Goal: Task Accomplishment & Management: Manage account settings

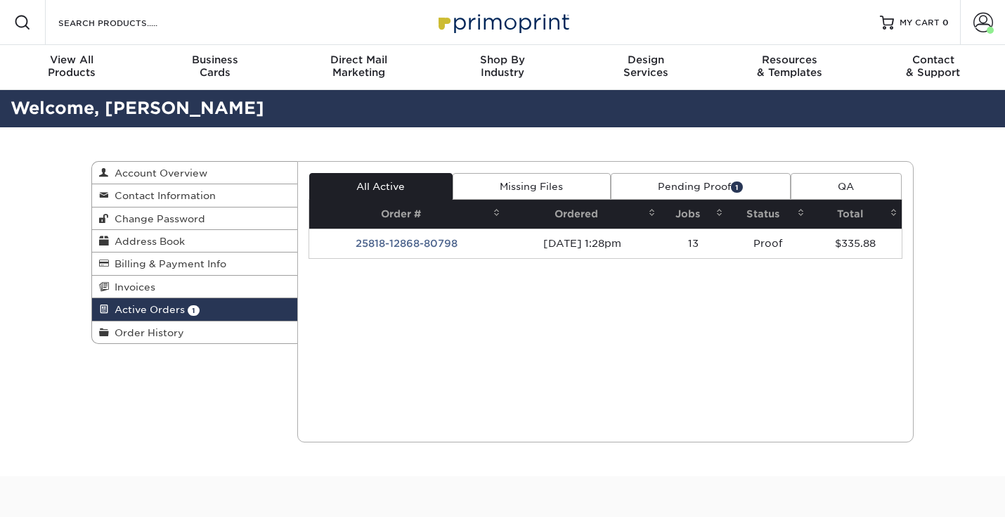
click at [675, 172] on div "Current Orders 1 Active 0 Missing Files" at bounding box center [605, 301] width 617 height 281
click at [675, 188] on link "Pending Proof 1" at bounding box center [701, 186] width 180 height 27
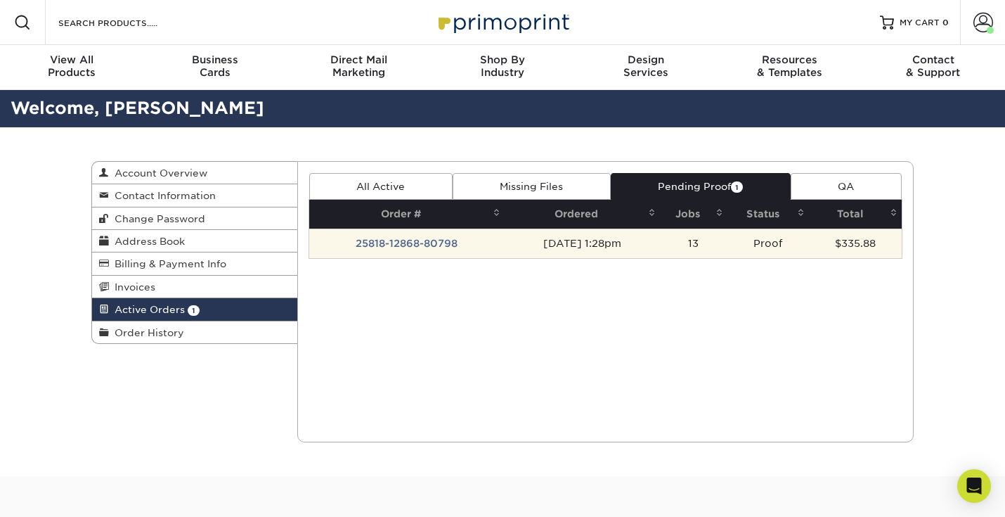
click at [441, 248] on td "25818-12868-80798" at bounding box center [406, 243] width 195 height 30
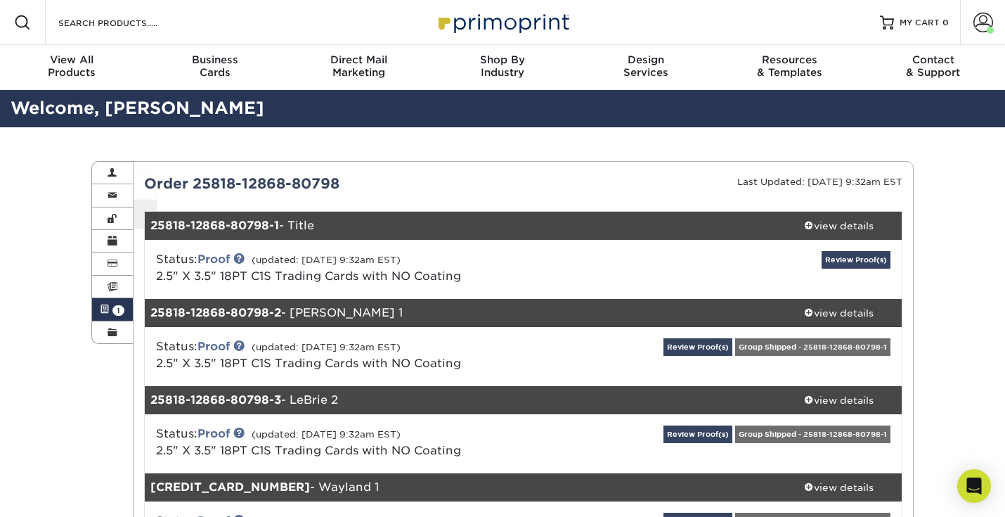
drag, startPoint x: 282, startPoint y: 235, endPoint x: 282, endPoint y: 244, distance: 9.1
click at [282, 244] on div "Status: Proof (updated: [DATE] 9:32am EST) 2.5" X 3.5" 18PT C1S Trading Cards w…" at bounding box center [523, 269] width 779 height 59
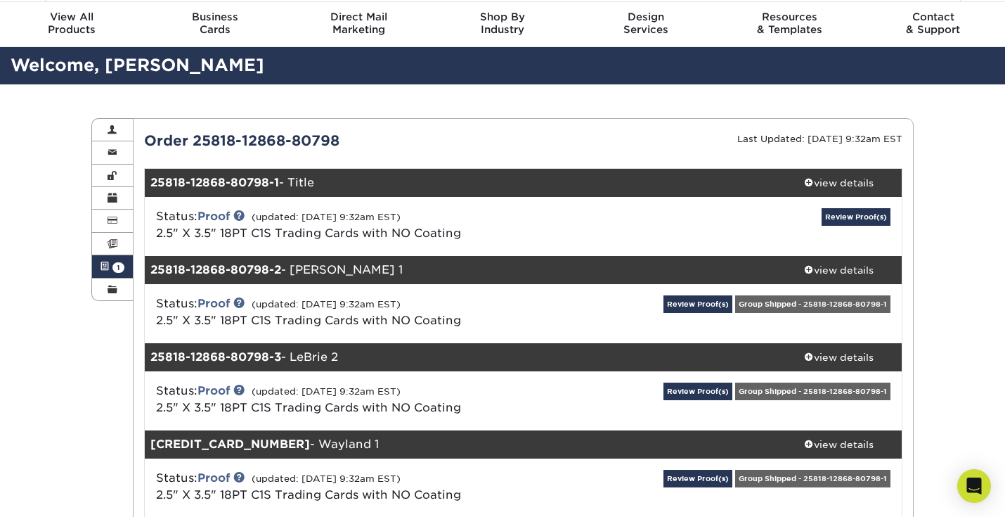
scroll to position [70, 0]
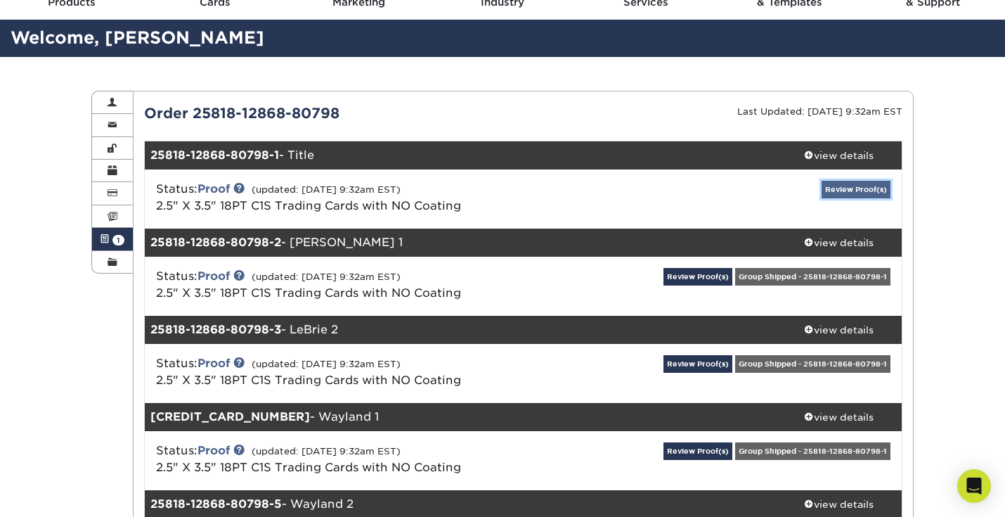
click at [854, 184] on link "Review Proof(s)" at bounding box center [856, 190] width 69 height 18
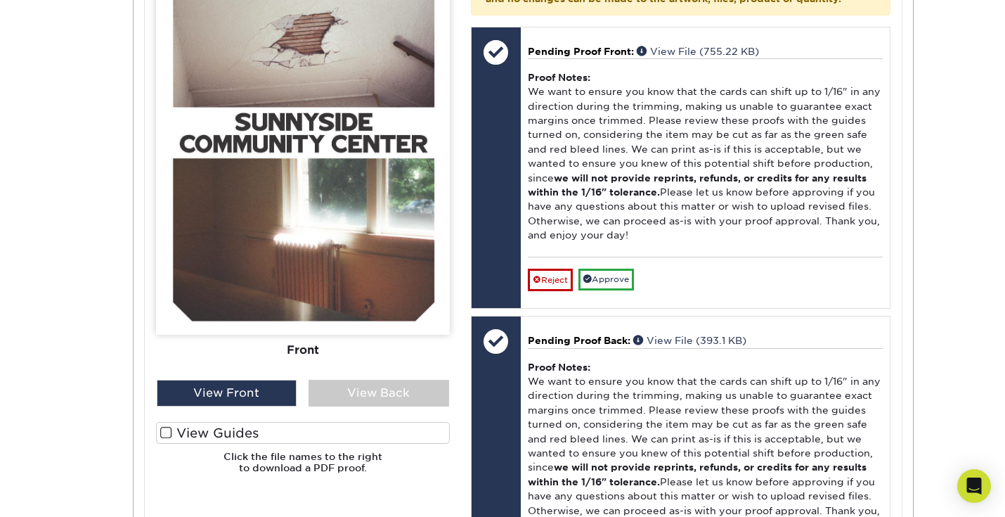
scroll to position [700, 0]
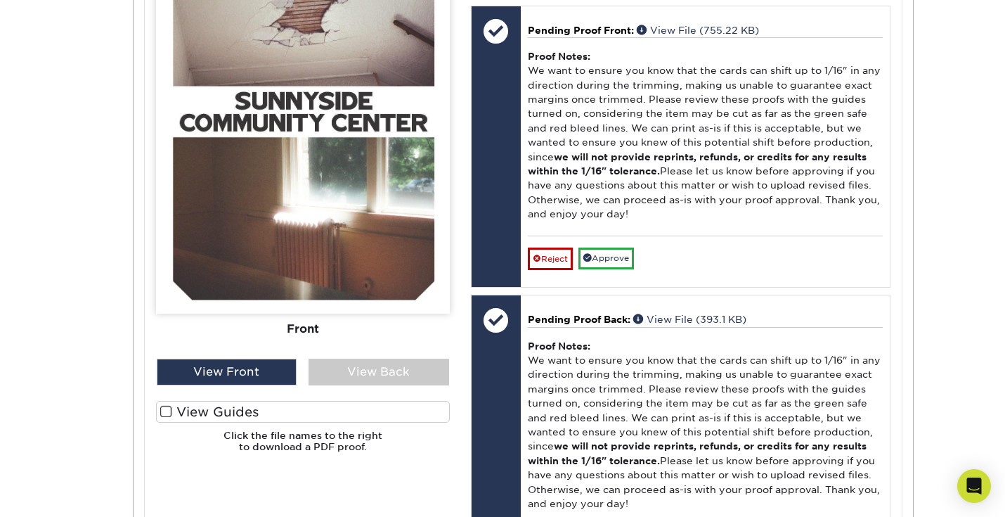
click at [167, 413] on span at bounding box center [166, 411] width 12 height 13
click at [0, 0] on input "View Guides" at bounding box center [0, 0] width 0 height 0
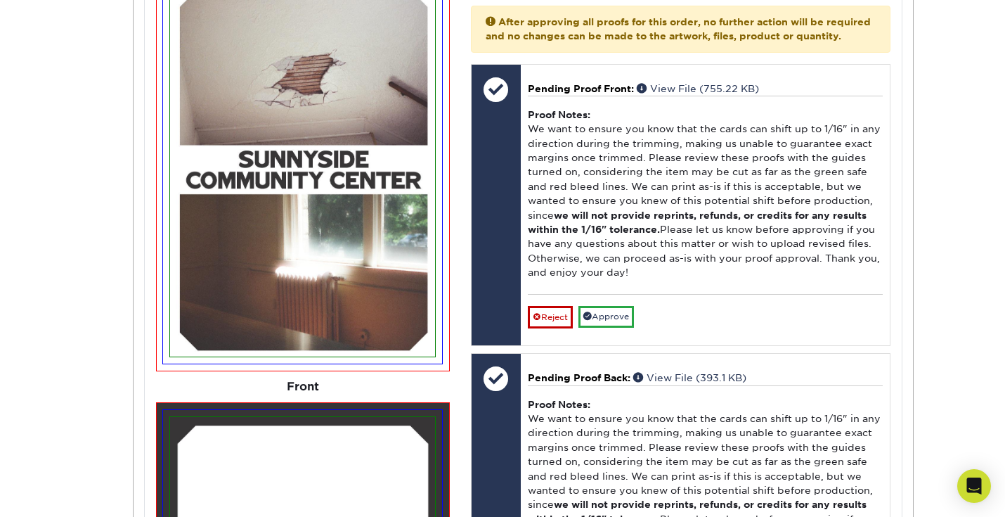
scroll to position [641, 0]
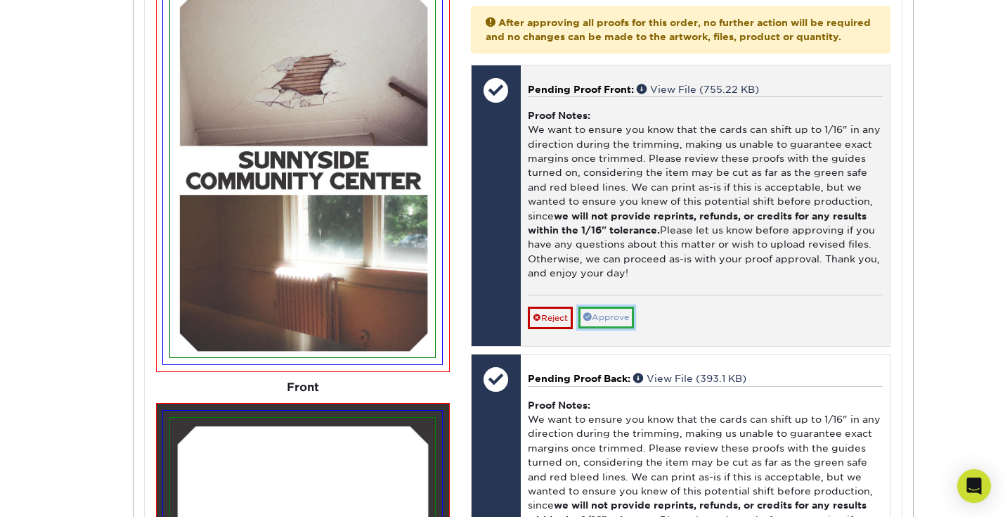
click at [617, 328] on link "Approve" at bounding box center [606, 317] width 56 height 22
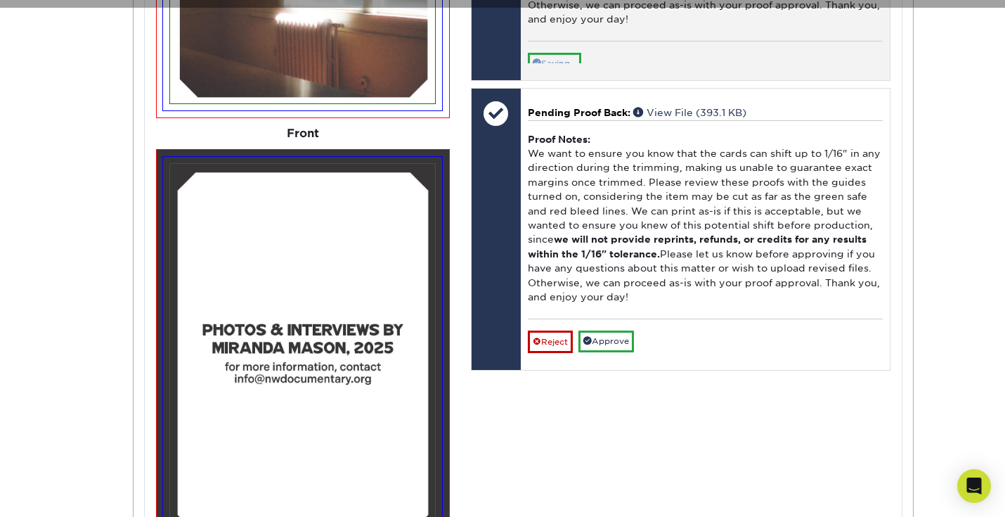
scroll to position [896, 0]
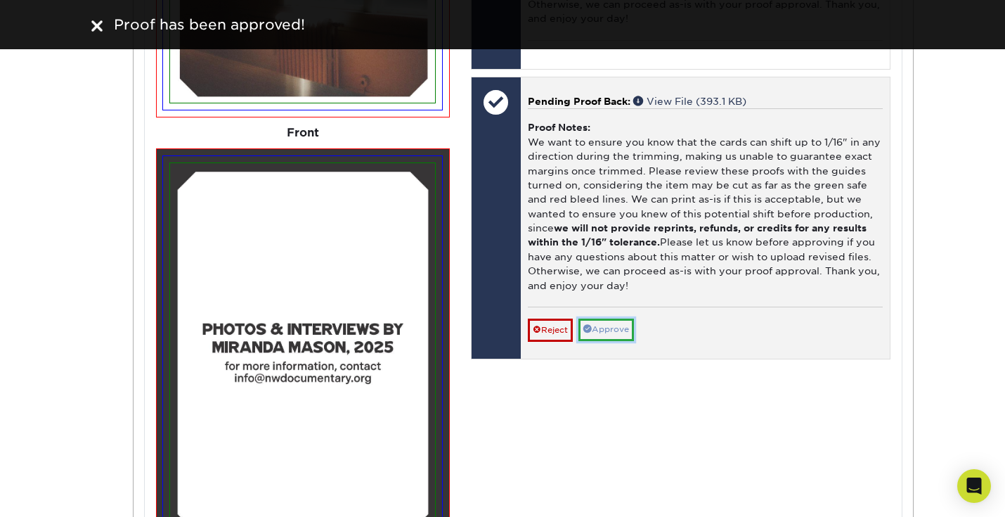
click at [612, 340] on link "Approve" at bounding box center [606, 329] width 56 height 22
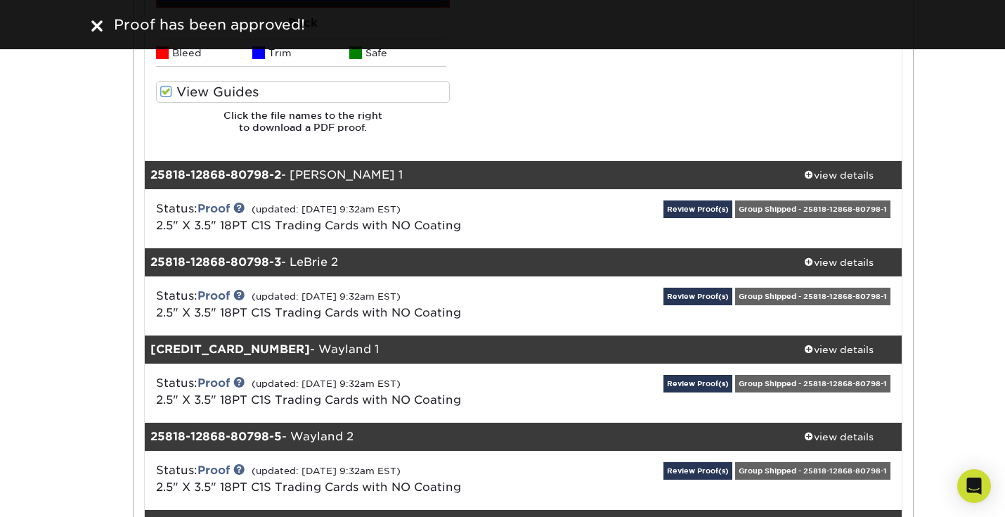
scroll to position [1456, 0]
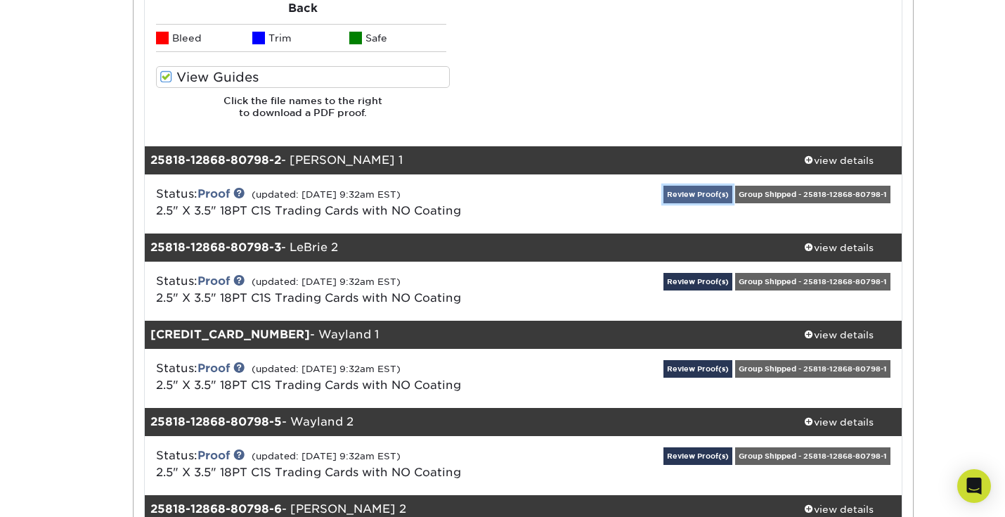
click at [711, 195] on link "Review Proof(s)" at bounding box center [698, 195] width 69 height 18
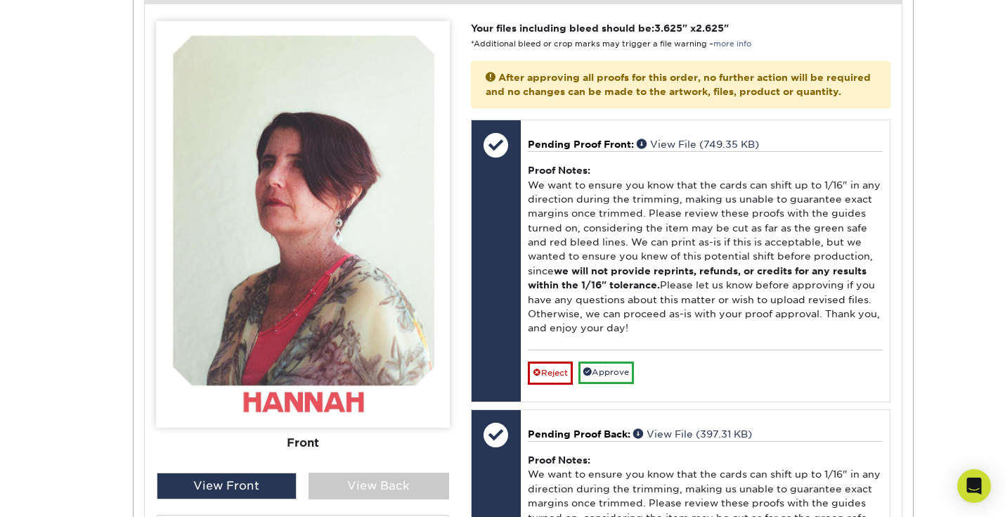
scroll to position [1949, 0]
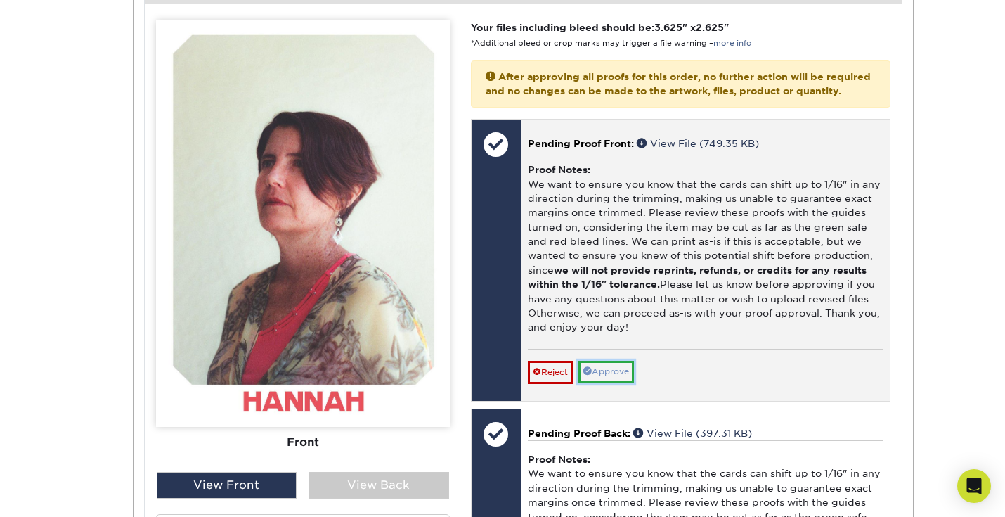
click at [616, 380] on link "Approve" at bounding box center [606, 372] width 56 height 22
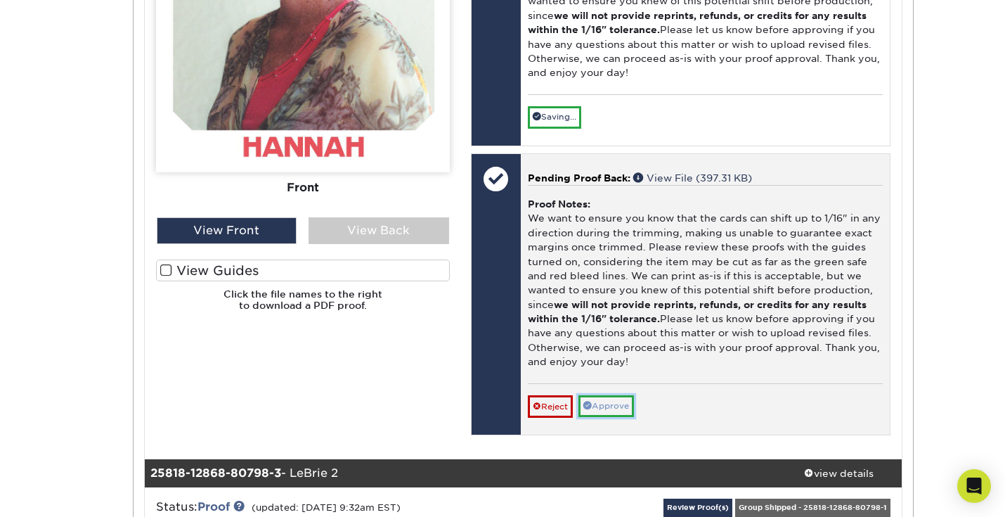
click at [608, 411] on link "Approve" at bounding box center [606, 406] width 56 height 22
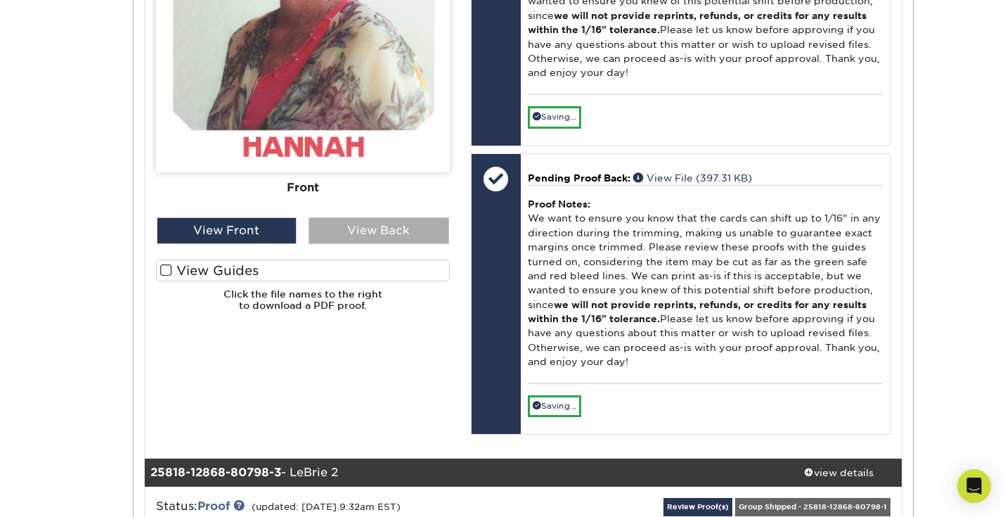
click at [365, 234] on div "View Back" at bounding box center [379, 230] width 141 height 27
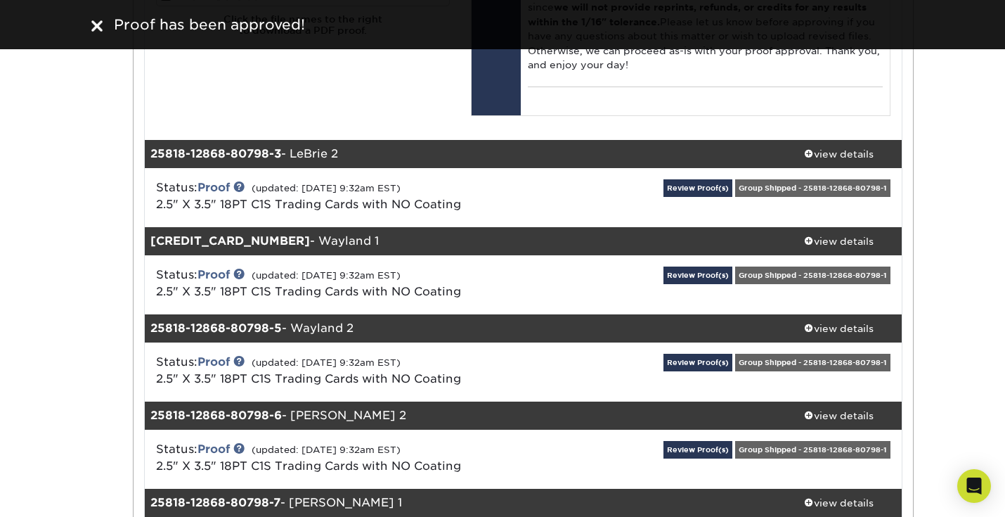
scroll to position [2481, 0]
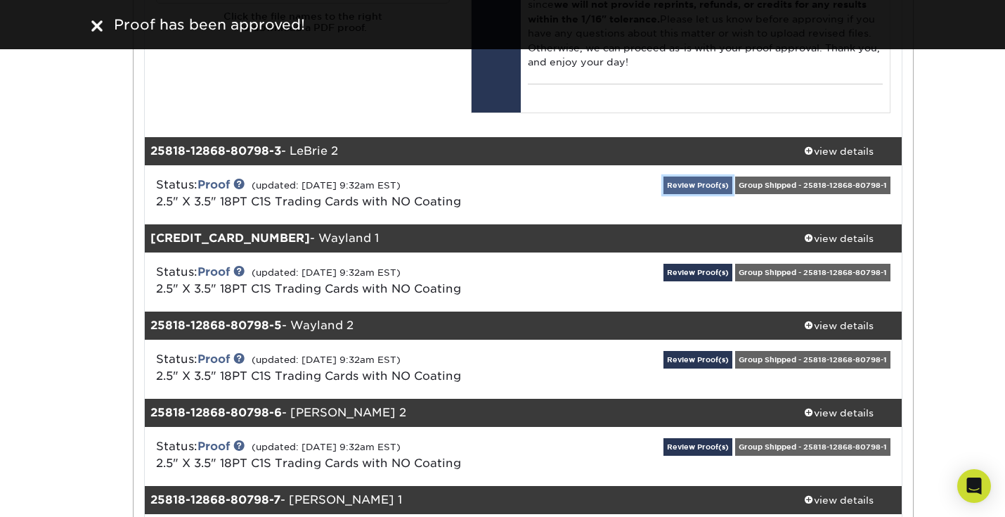
click at [691, 194] on link "Review Proof(s)" at bounding box center [698, 185] width 69 height 18
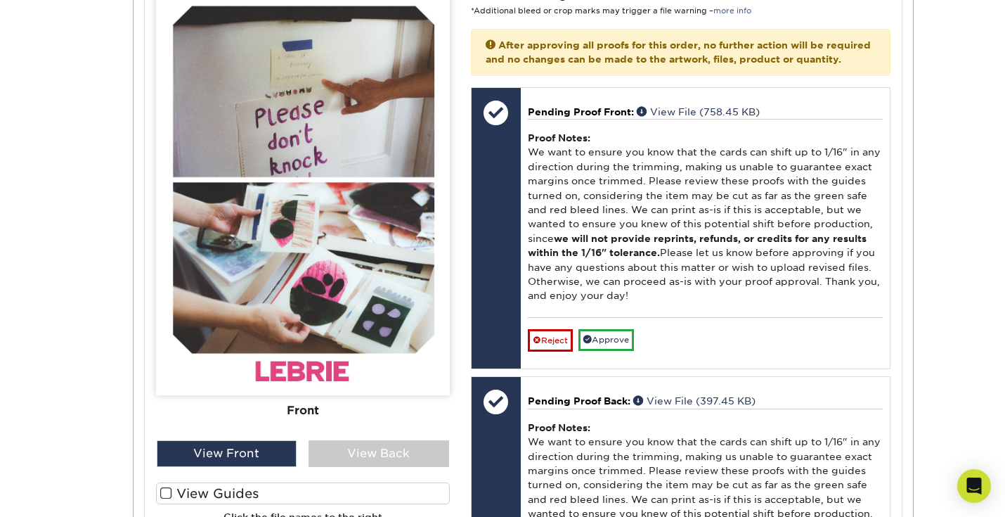
scroll to position [2975, 0]
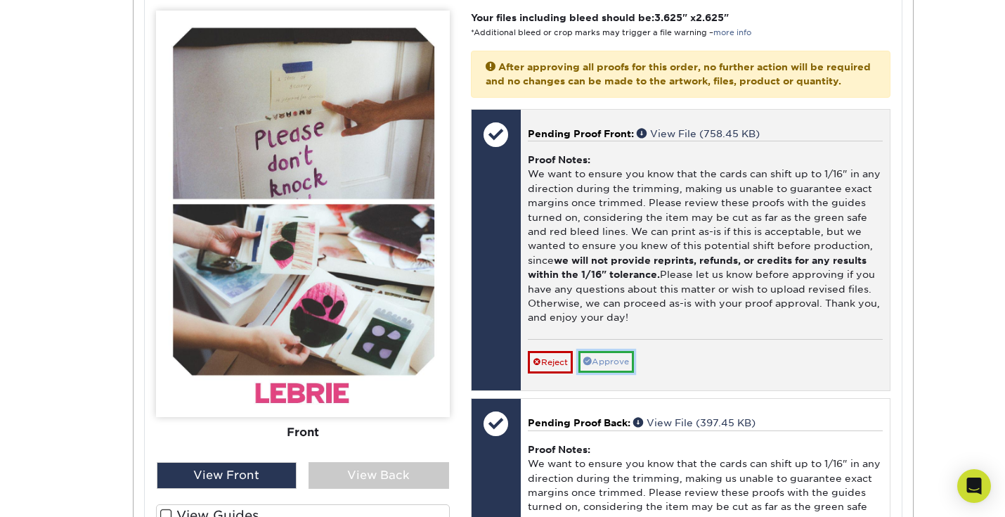
click at [602, 373] on link "Approve" at bounding box center [606, 362] width 56 height 22
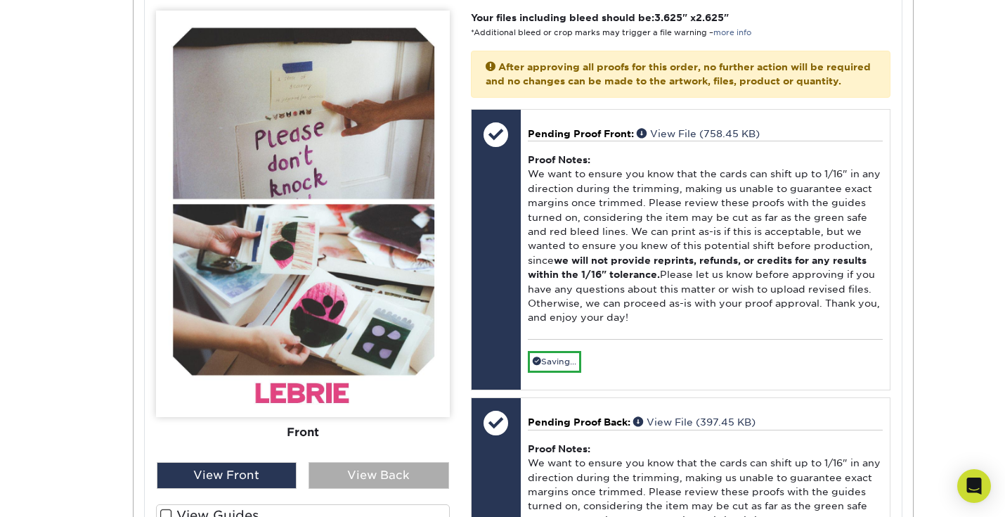
click at [388, 489] on div "View Back" at bounding box center [379, 475] width 141 height 27
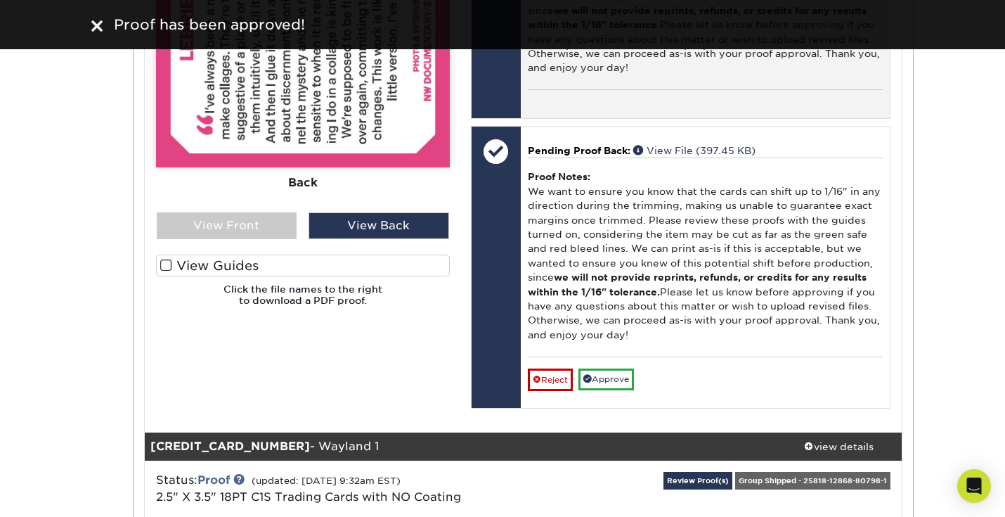
scroll to position [3226, 0]
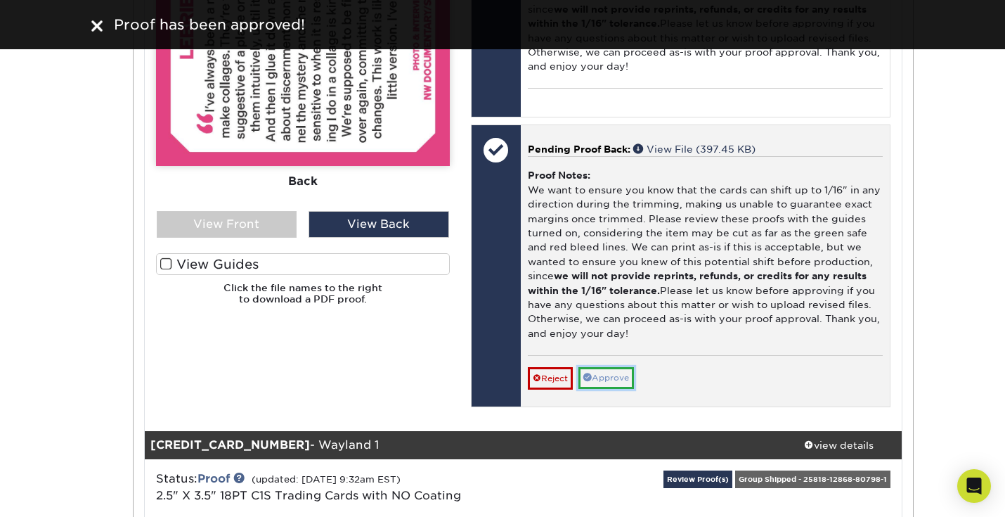
click at [618, 389] on link "Approve" at bounding box center [606, 378] width 56 height 22
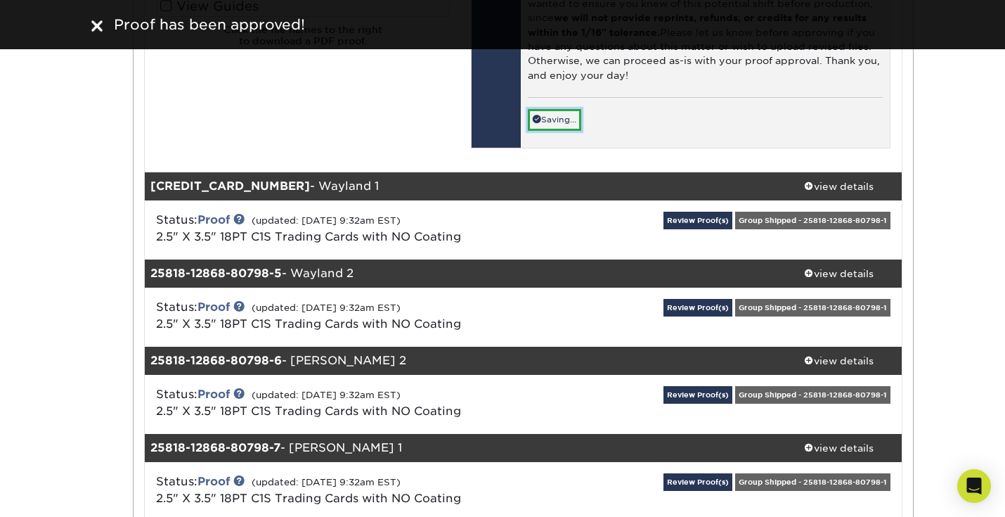
scroll to position [3489, 0]
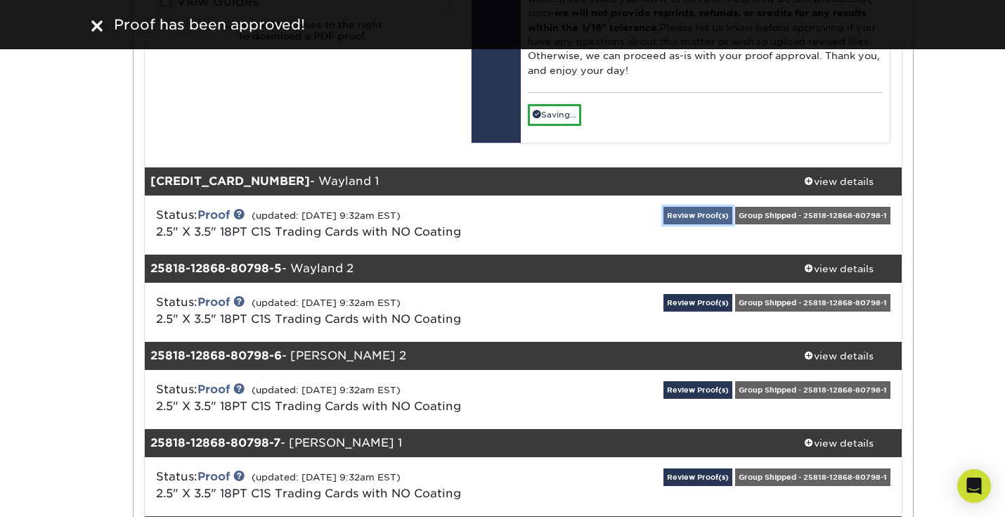
click at [719, 224] on link "Review Proof(s)" at bounding box center [698, 216] width 69 height 18
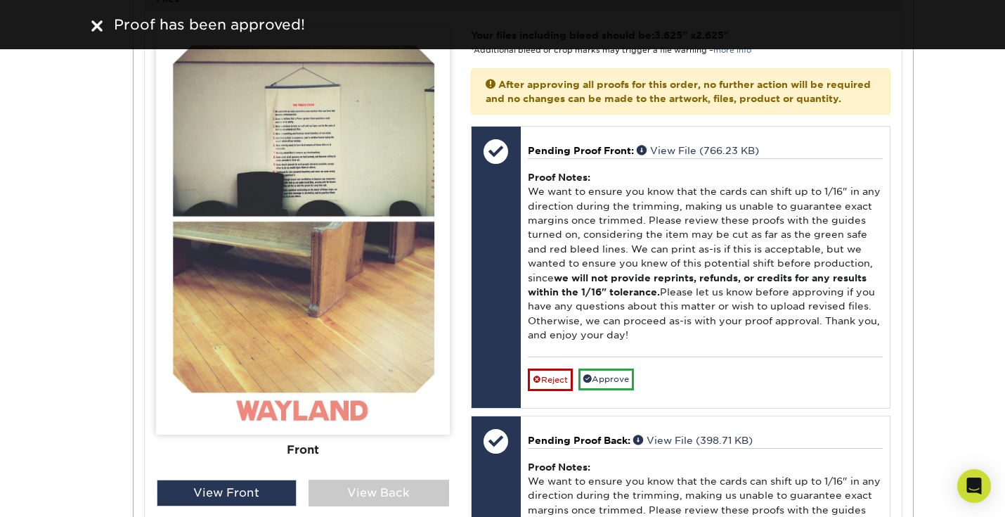
scroll to position [4037, 0]
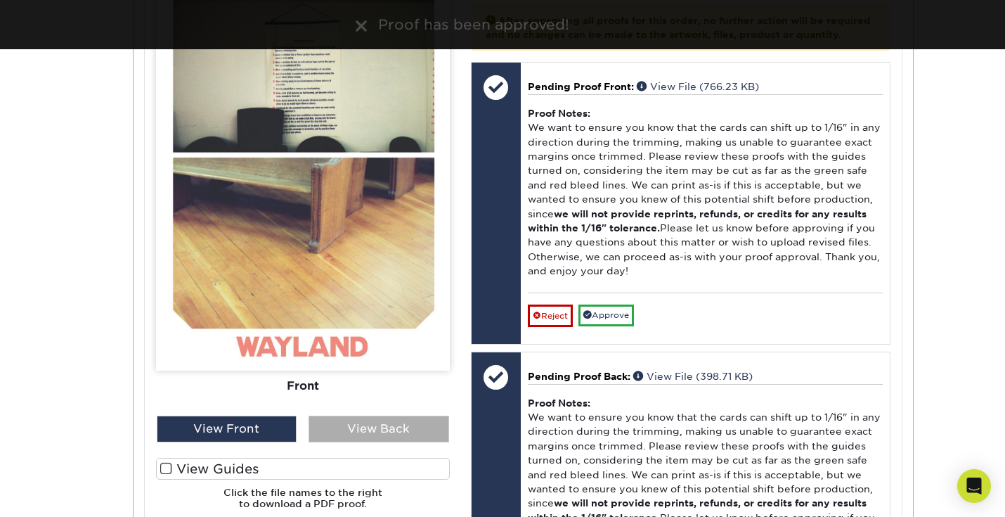
click at [367, 442] on div "View Back" at bounding box center [379, 428] width 141 height 27
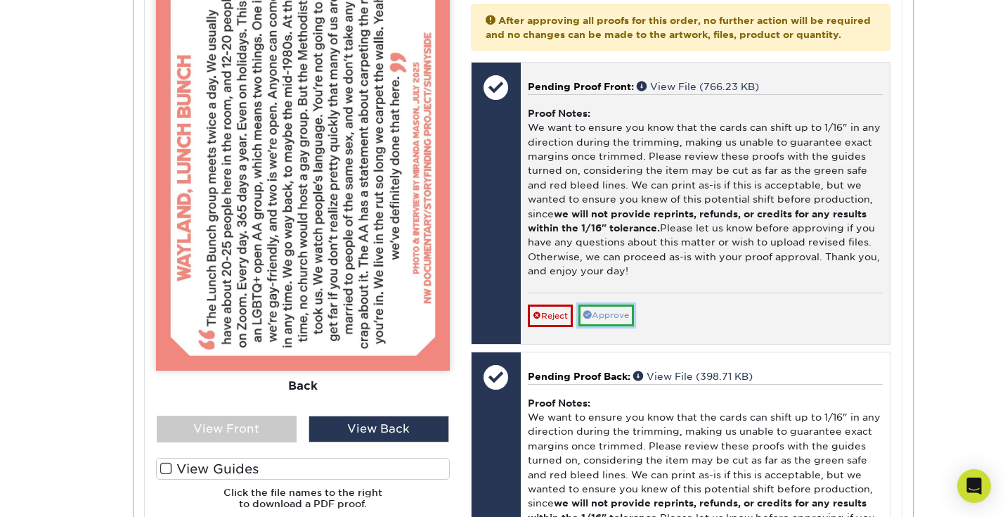
click at [605, 326] on link "Approve" at bounding box center [606, 315] width 56 height 22
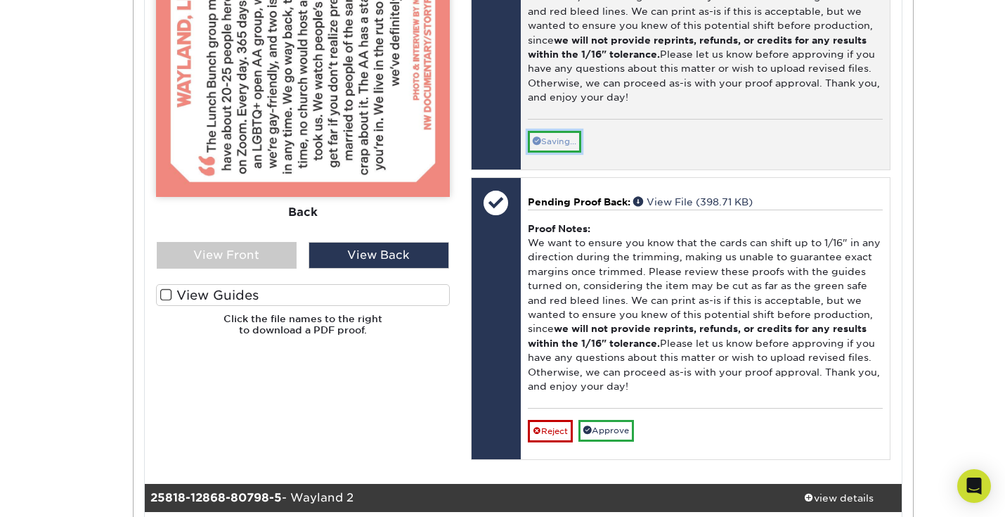
scroll to position [4215, 0]
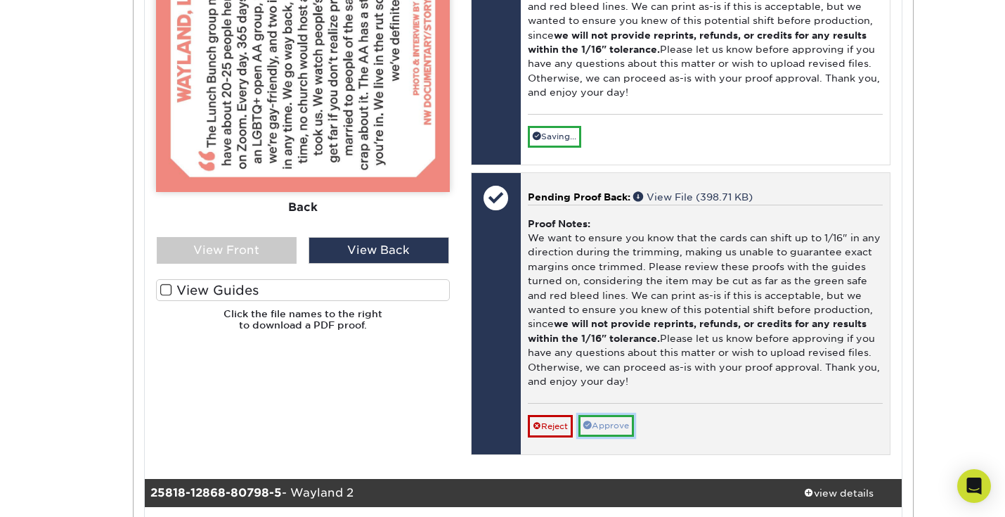
click at [593, 437] on link "Approve" at bounding box center [606, 426] width 56 height 22
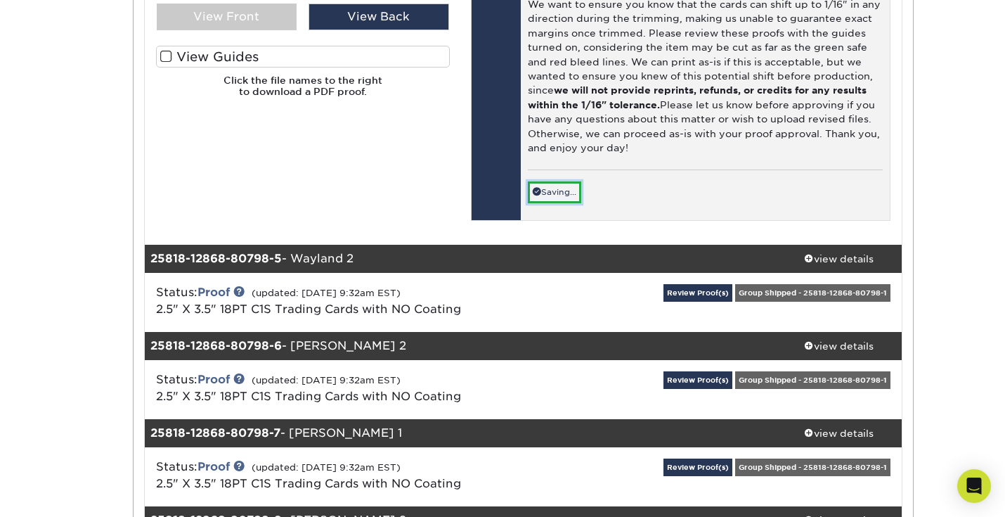
scroll to position [4535, 0]
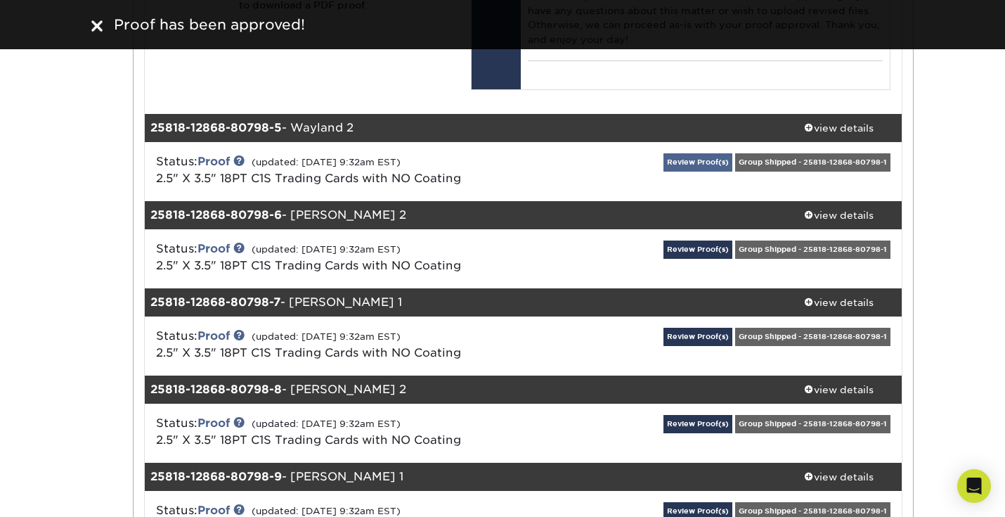
click at [704, 190] on div "Review Proof(s) Group Shipped - 25818-12868-80798-1" at bounding box center [775, 171] width 252 height 37
click at [697, 171] on link "Review Proof(s)" at bounding box center [698, 162] width 69 height 18
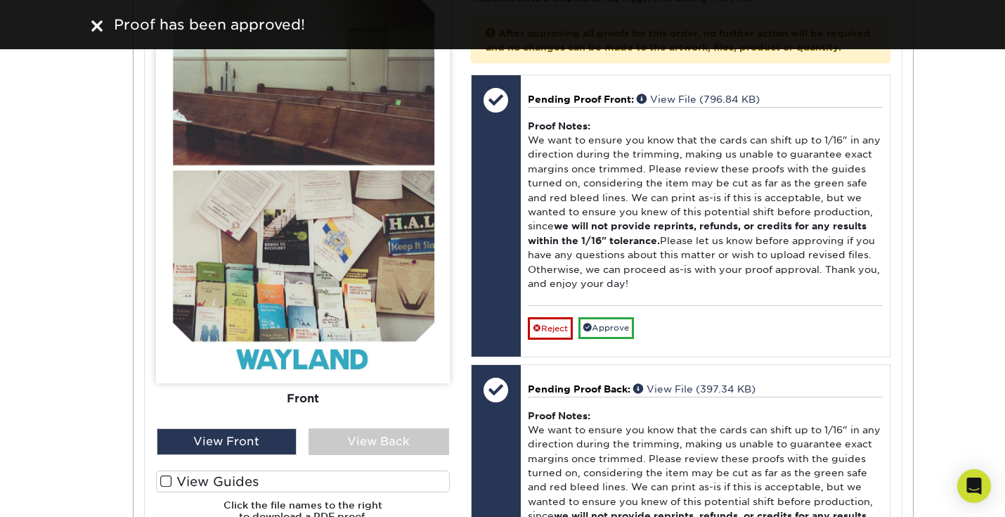
scroll to position [5050, 0]
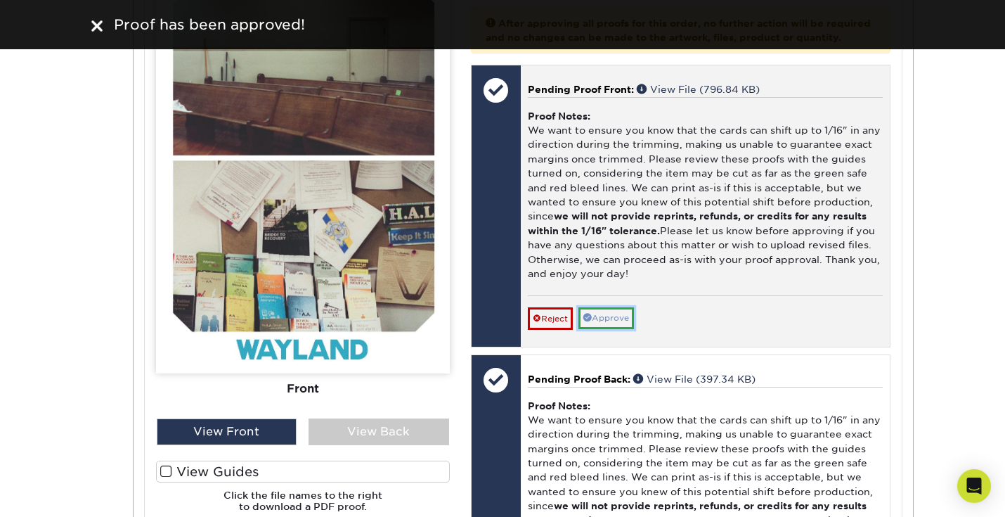
click at [607, 329] on link "Approve" at bounding box center [606, 318] width 56 height 22
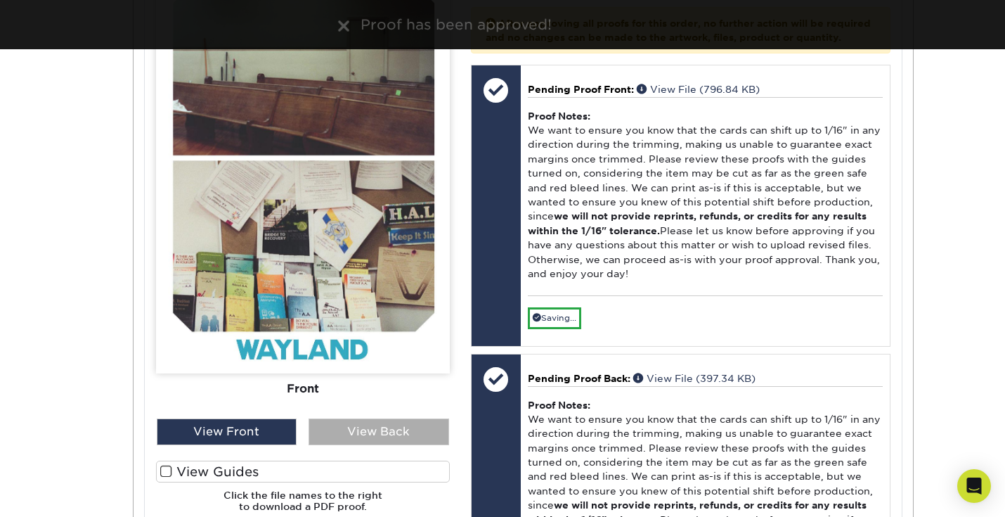
click at [368, 445] on div "View Back" at bounding box center [379, 431] width 141 height 27
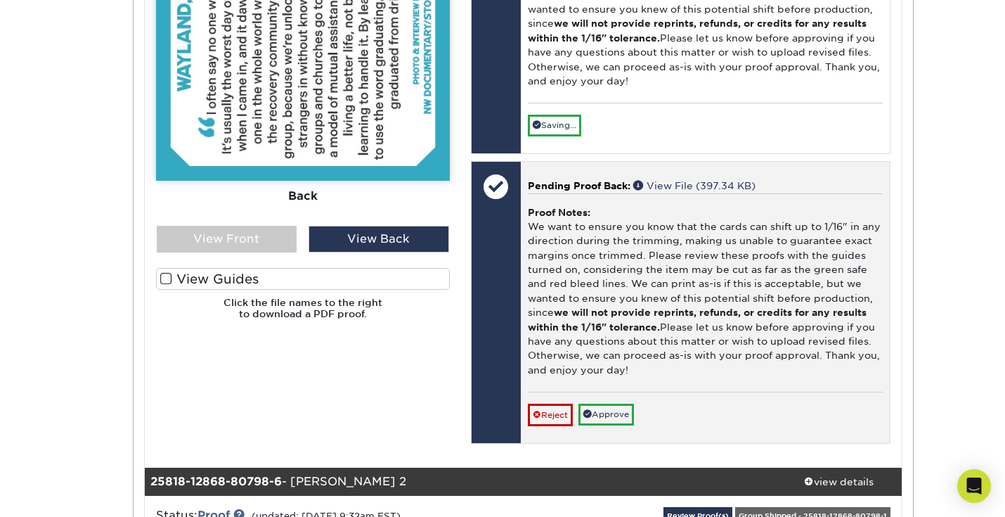
scroll to position [5250, 0]
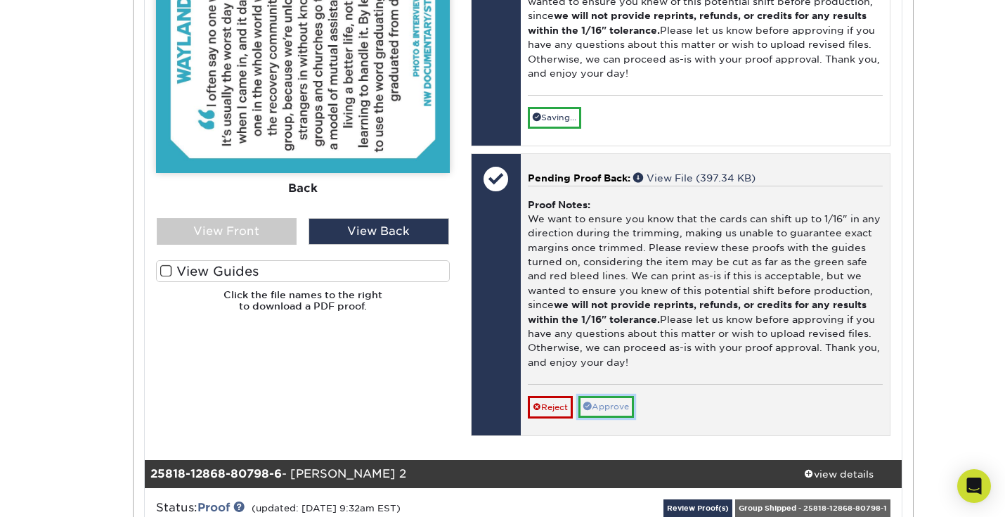
click at [598, 418] on link "Approve" at bounding box center [606, 407] width 56 height 22
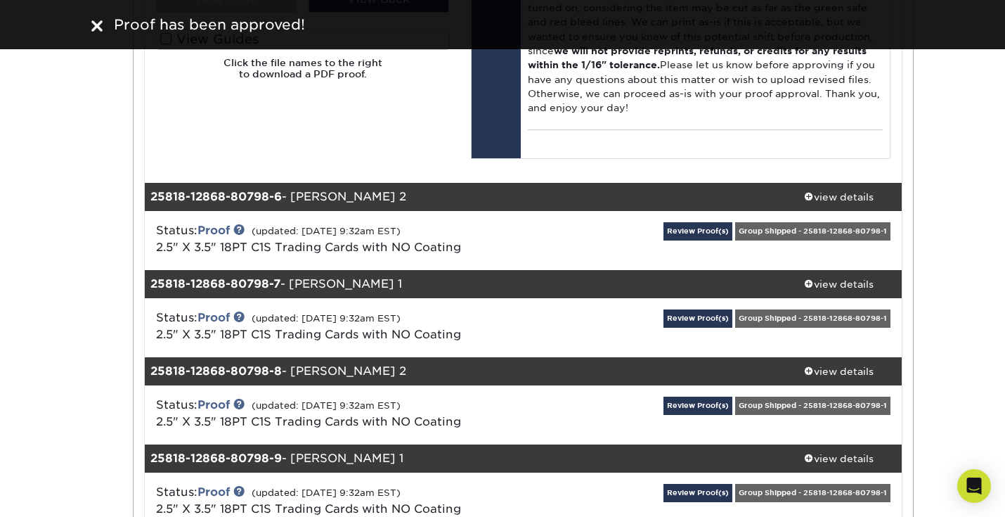
scroll to position [5488, 0]
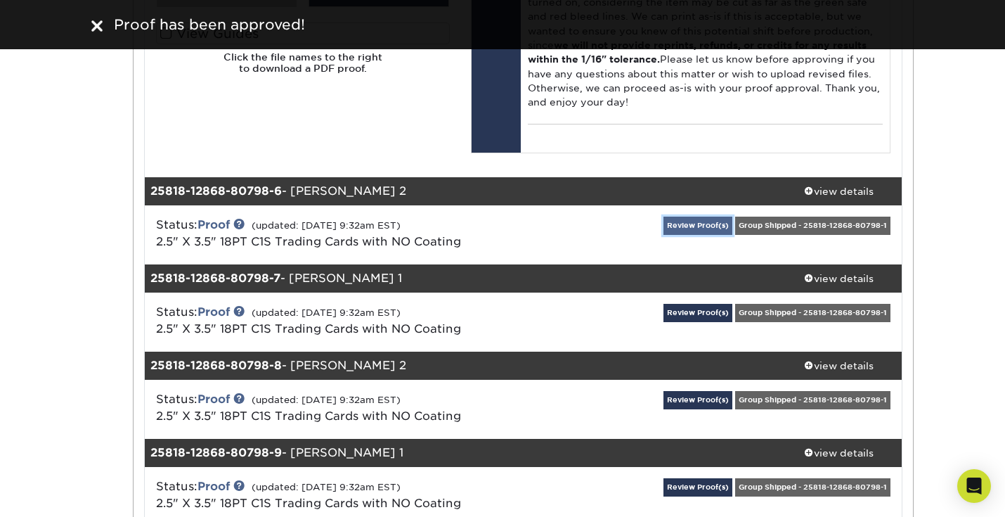
click at [691, 234] on link "Review Proof(s)" at bounding box center [698, 225] width 69 height 18
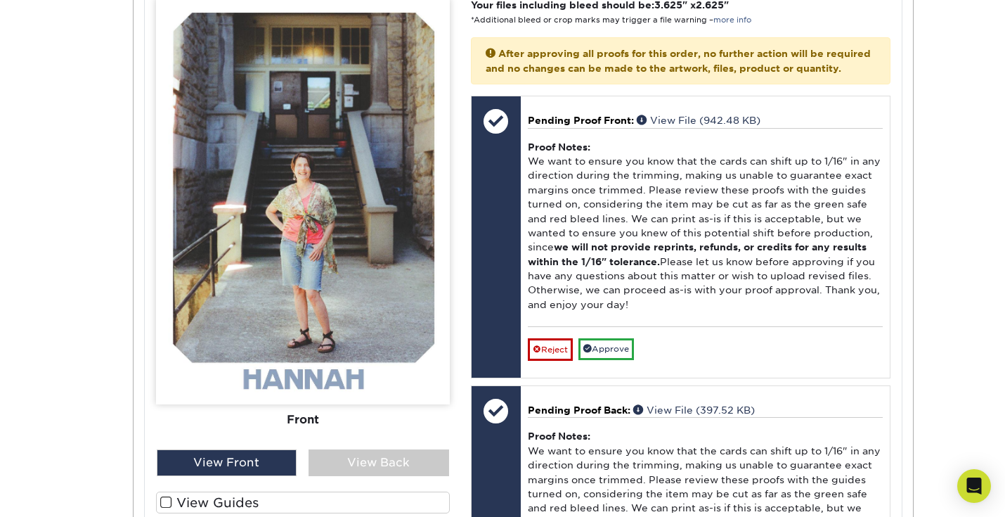
scroll to position [6090, 0]
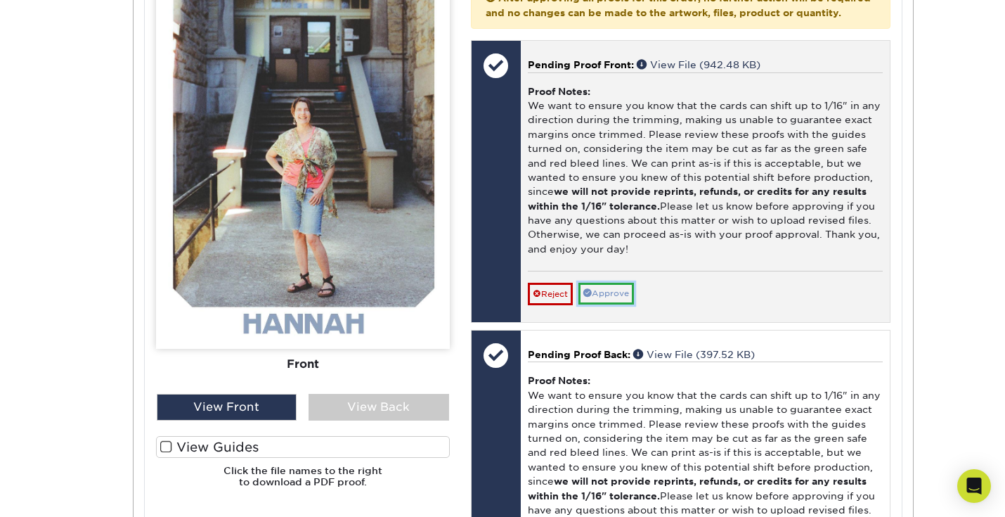
click at [608, 304] on link "Approve" at bounding box center [606, 294] width 56 height 22
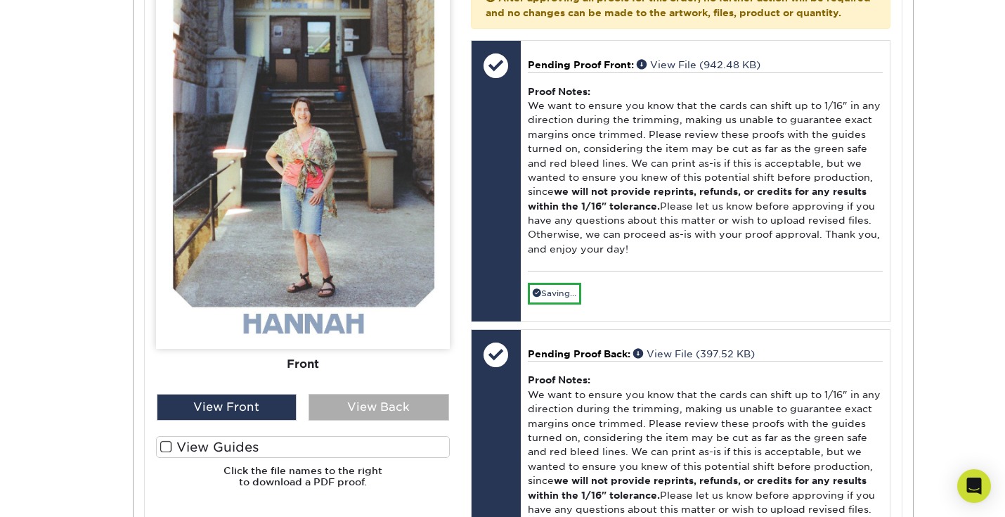
click at [399, 420] on div "View Back" at bounding box center [379, 407] width 141 height 27
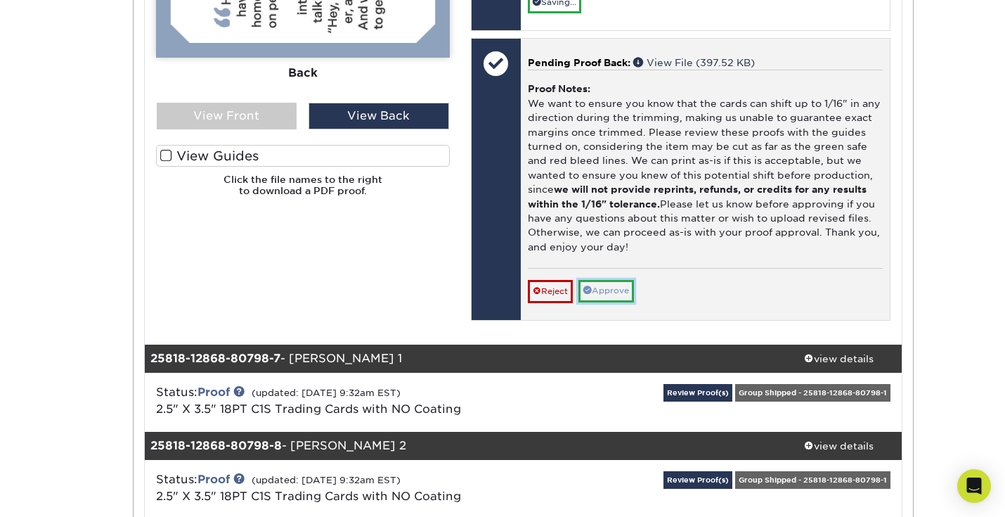
click at [598, 302] on link "Approve" at bounding box center [606, 291] width 56 height 22
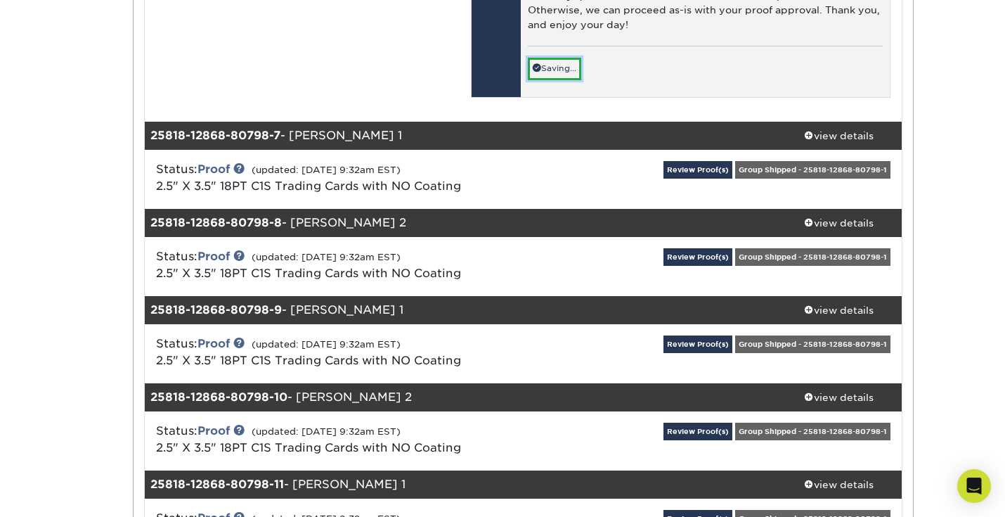
scroll to position [6624, 0]
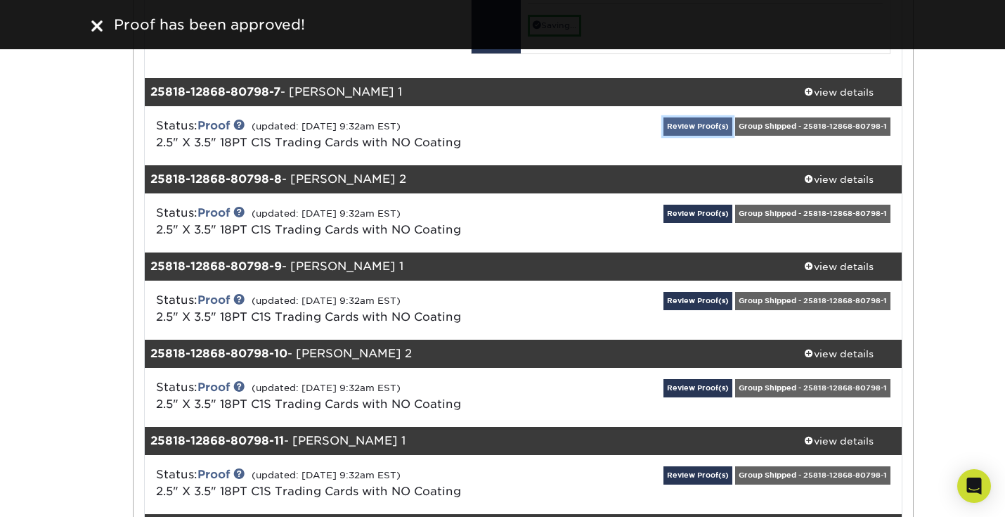
click at [694, 135] on link "Review Proof(s)" at bounding box center [698, 126] width 69 height 18
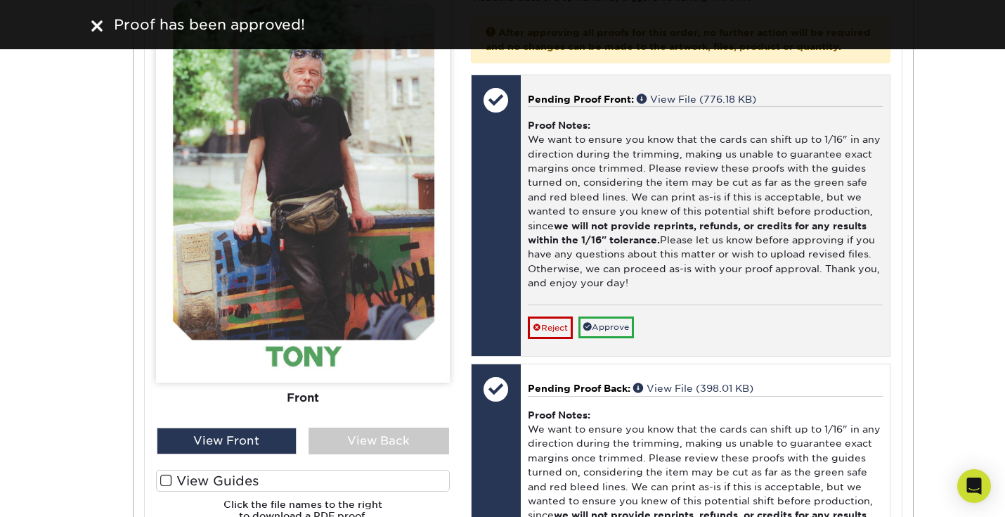
scroll to position [7077, 0]
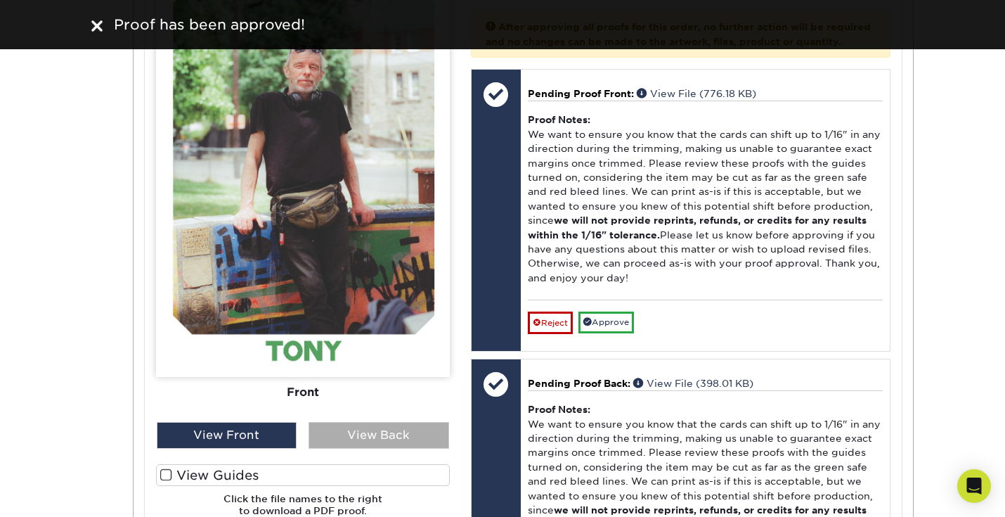
click at [379, 448] on div "View Back" at bounding box center [379, 435] width 141 height 27
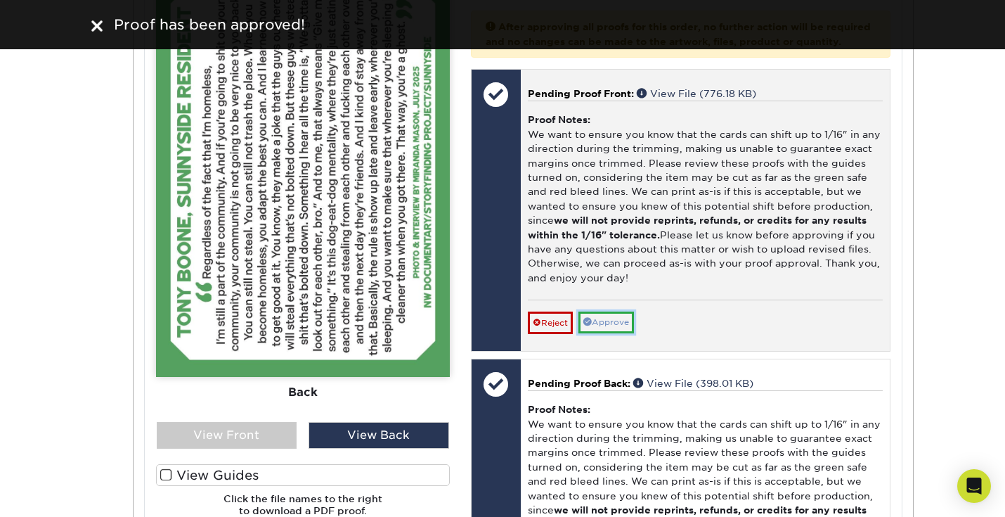
click at [598, 333] on link "Approve" at bounding box center [606, 322] width 56 height 22
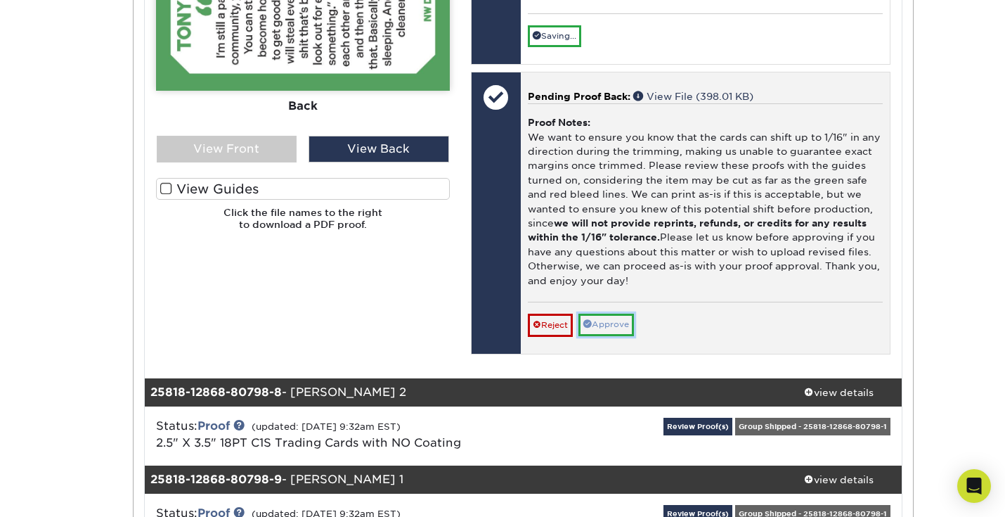
click at [597, 335] on link "Approve" at bounding box center [606, 324] width 56 height 22
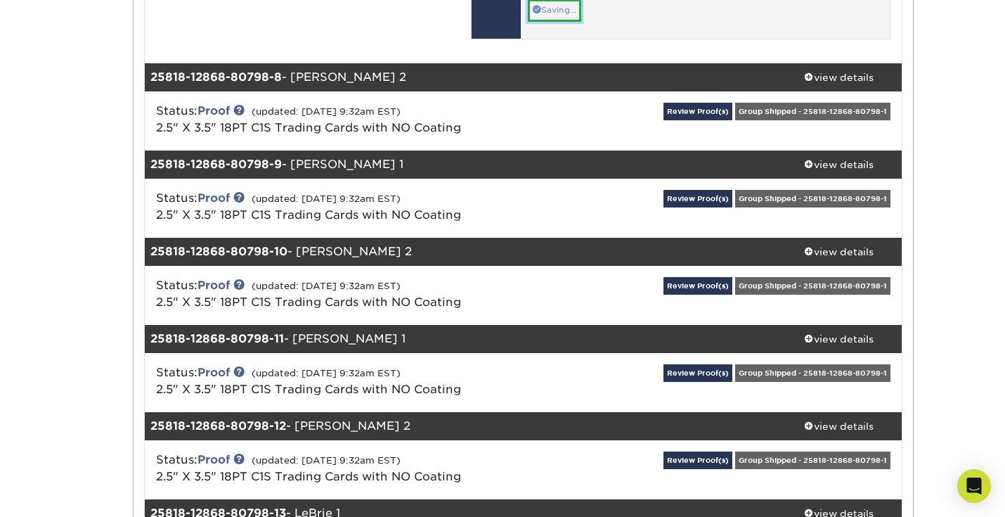
scroll to position [7724, 0]
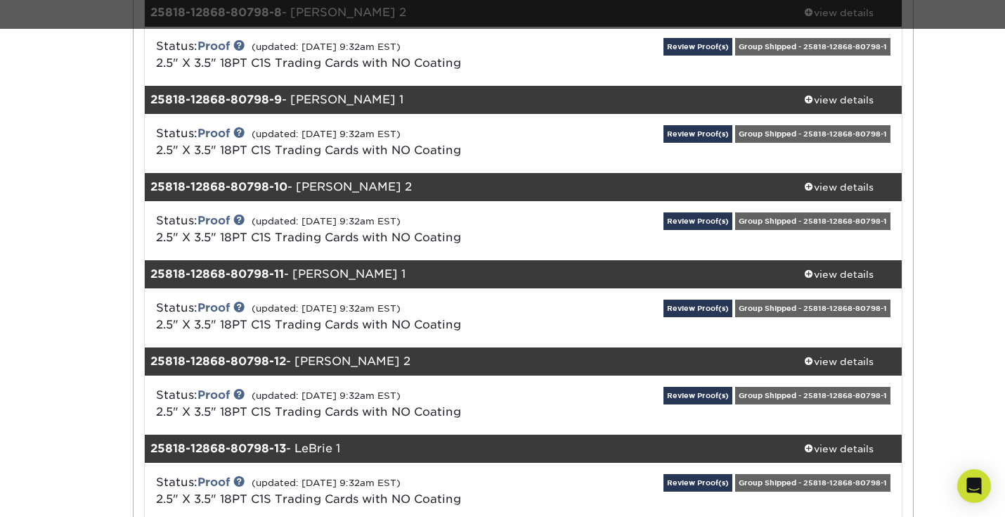
click at [700, 75] on div "Review Proof(s) Group Shipped - 25818-12868-80798-1" at bounding box center [775, 56] width 252 height 37
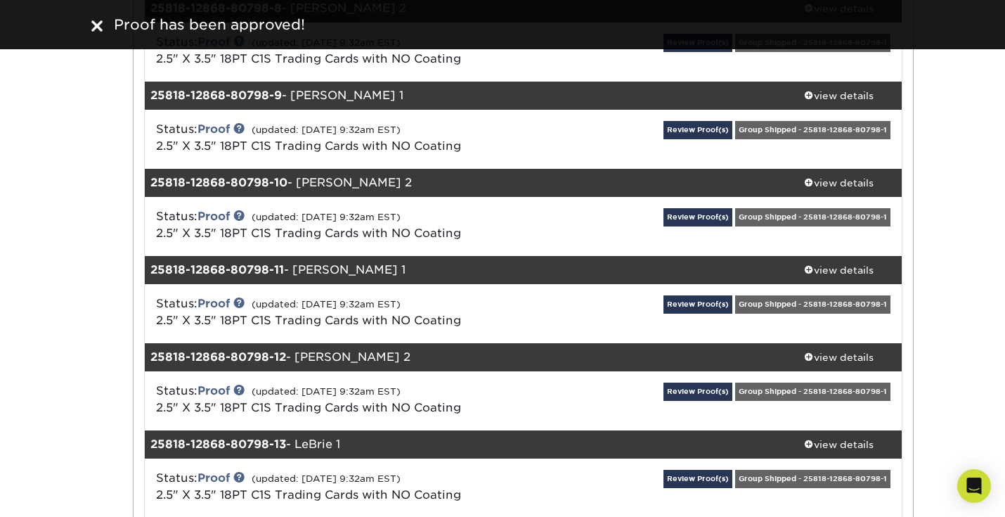
click at [694, 70] on div "Review Proof(s) Group Shipped - 25818-12868-80798-1" at bounding box center [775, 52] width 252 height 37
click at [689, 51] on link "Review Proof(s)" at bounding box center [698, 43] width 69 height 18
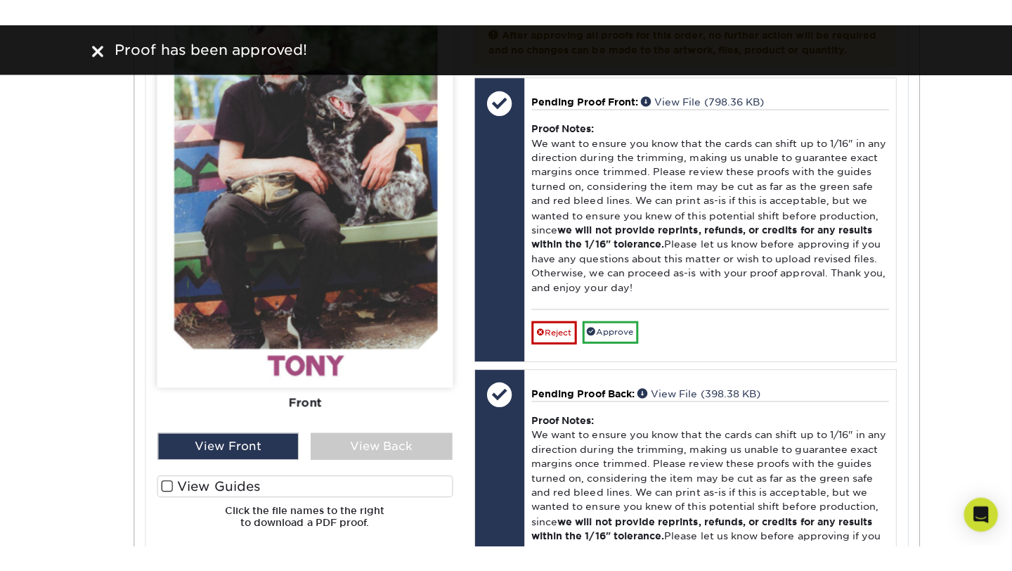
scroll to position [8113, 0]
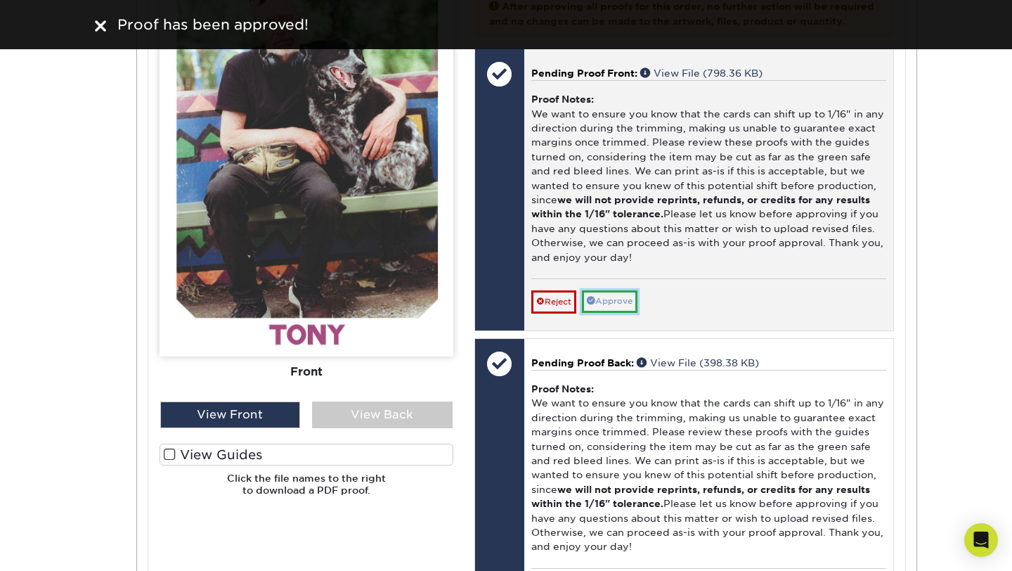
click at [608, 312] on link "Approve" at bounding box center [610, 301] width 56 height 22
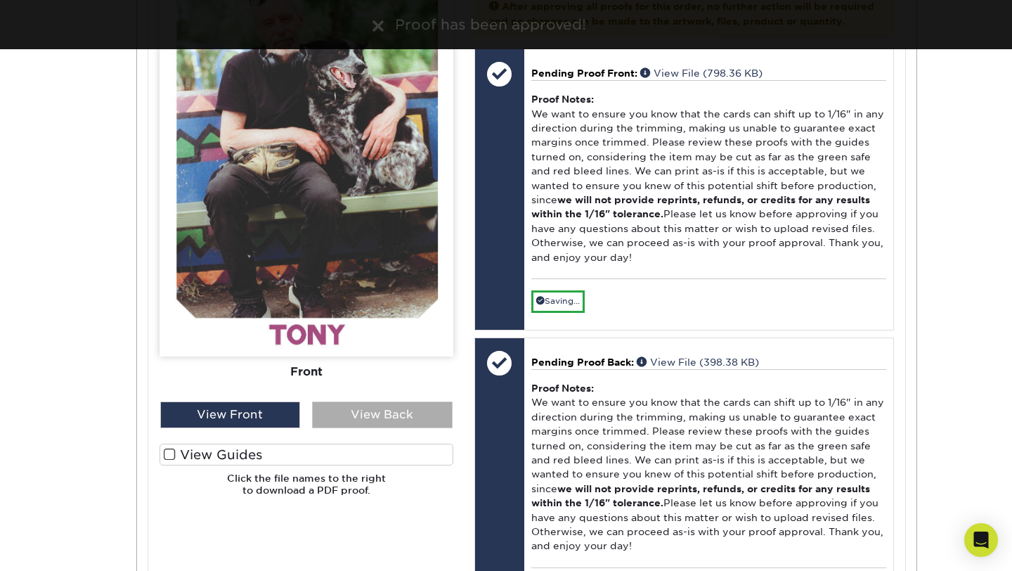
click at [406, 428] on div "View Back" at bounding box center [382, 414] width 141 height 27
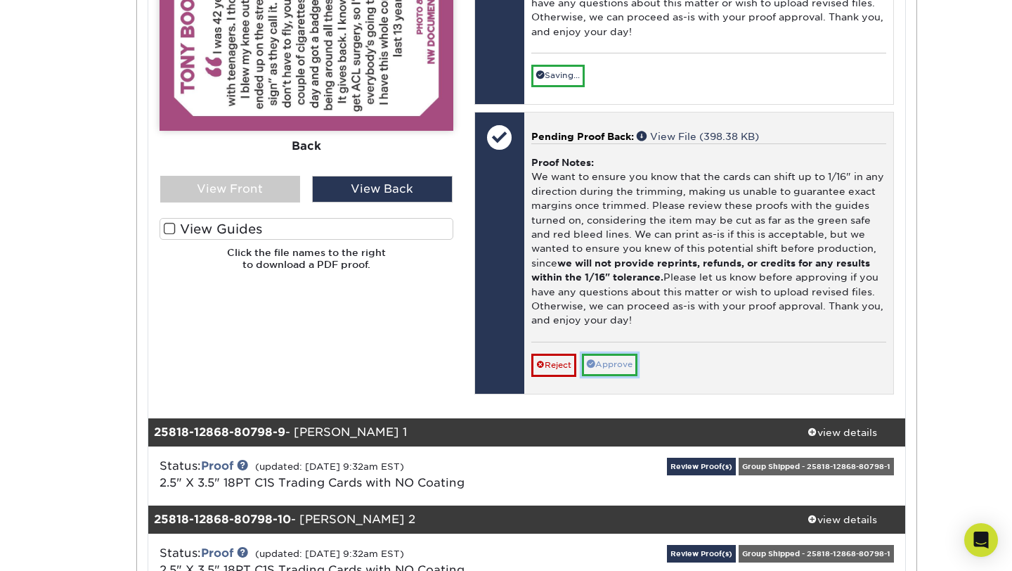
click at [609, 375] on link "Approve" at bounding box center [610, 365] width 56 height 22
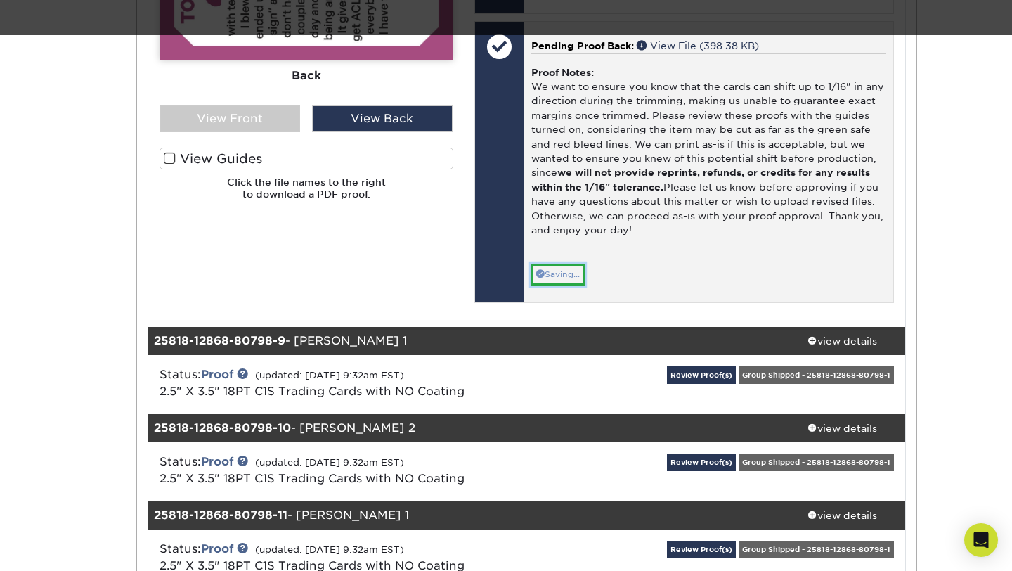
scroll to position [8515, 0]
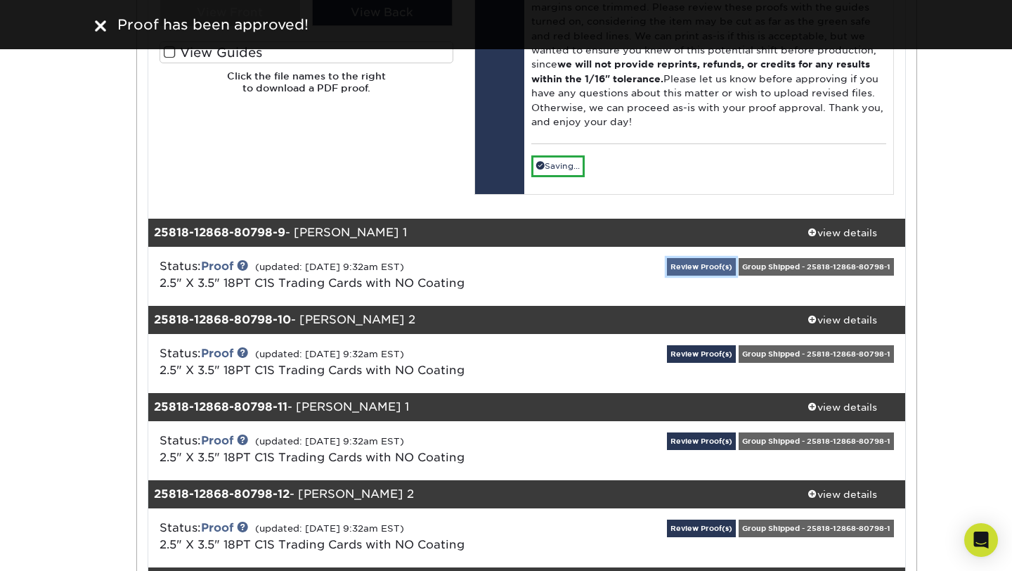
click at [697, 276] on link "Review Proof(s)" at bounding box center [701, 267] width 69 height 18
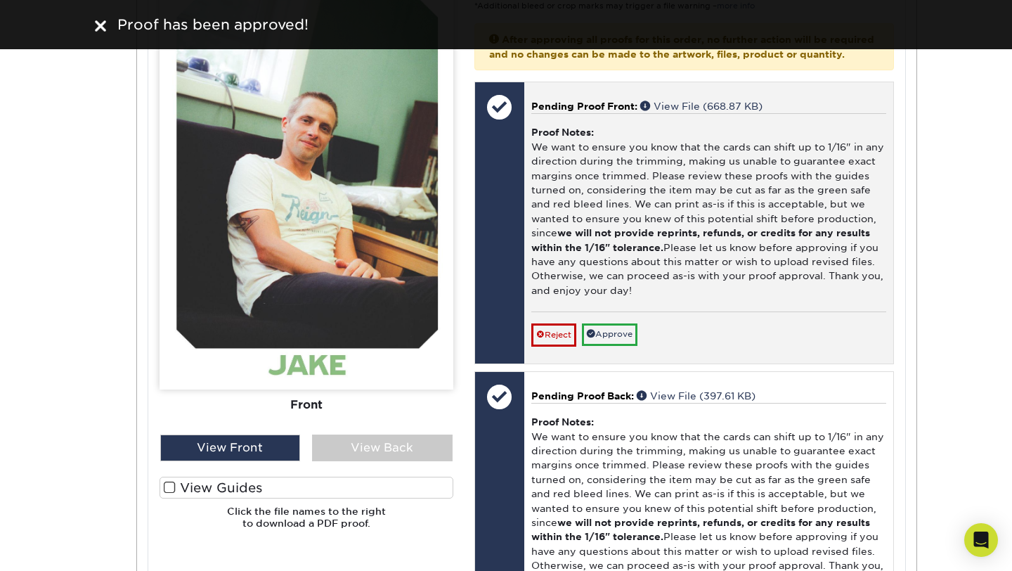
scroll to position [9101, 0]
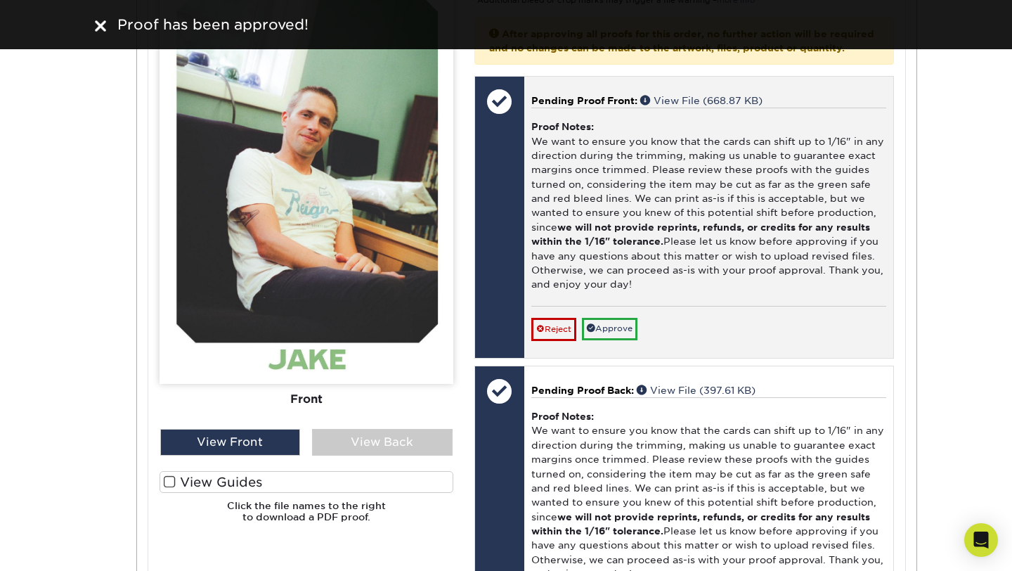
click at [607, 340] on div "Reject Approve Cancel Save We will contact you via email shortly. If you need t…" at bounding box center [708, 323] width 355 height 34
click at [607, 340] on link "Approve" at bounding box center [610, 329] width 56 height 22
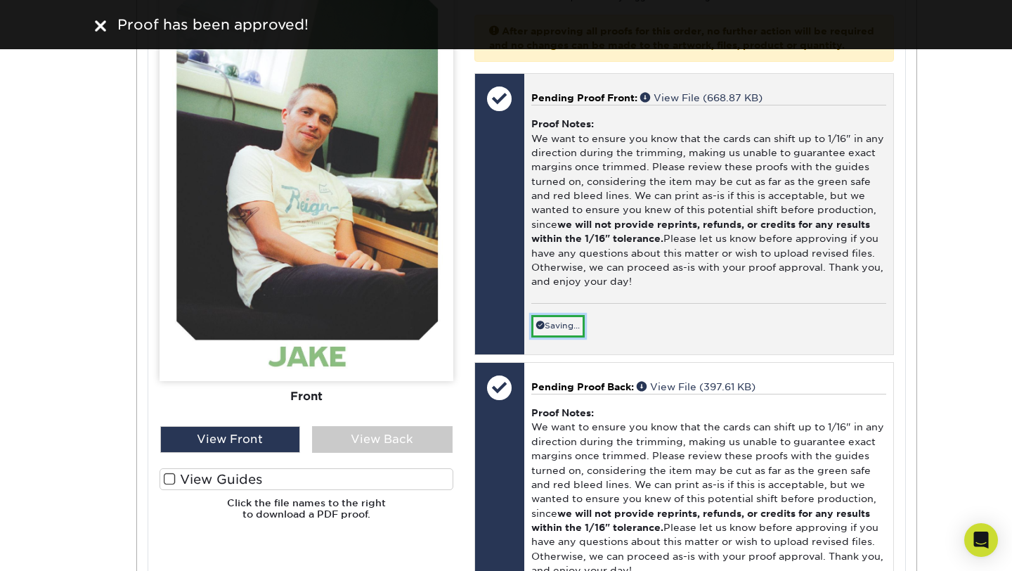
scroll to position [9238, 0]
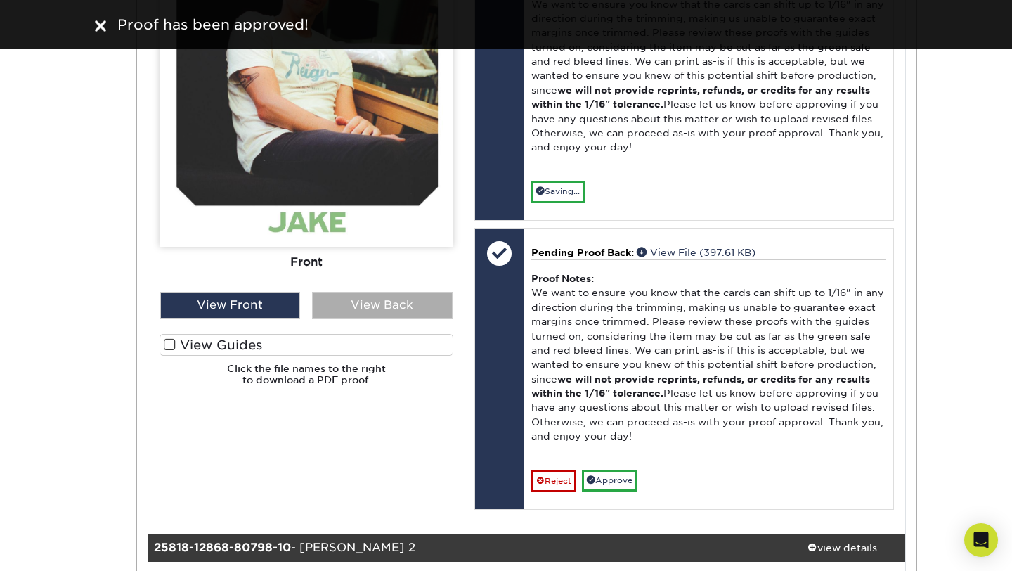
click at [381, 318] on div "View Back" at bounding box center [382, 305] width 141 height 27
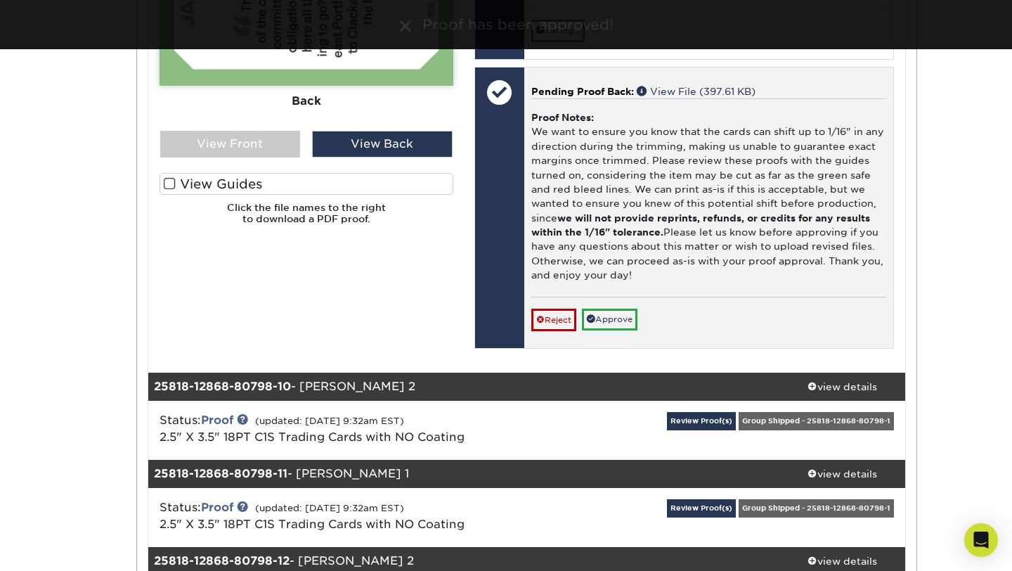
scroll to position [9454, 0]
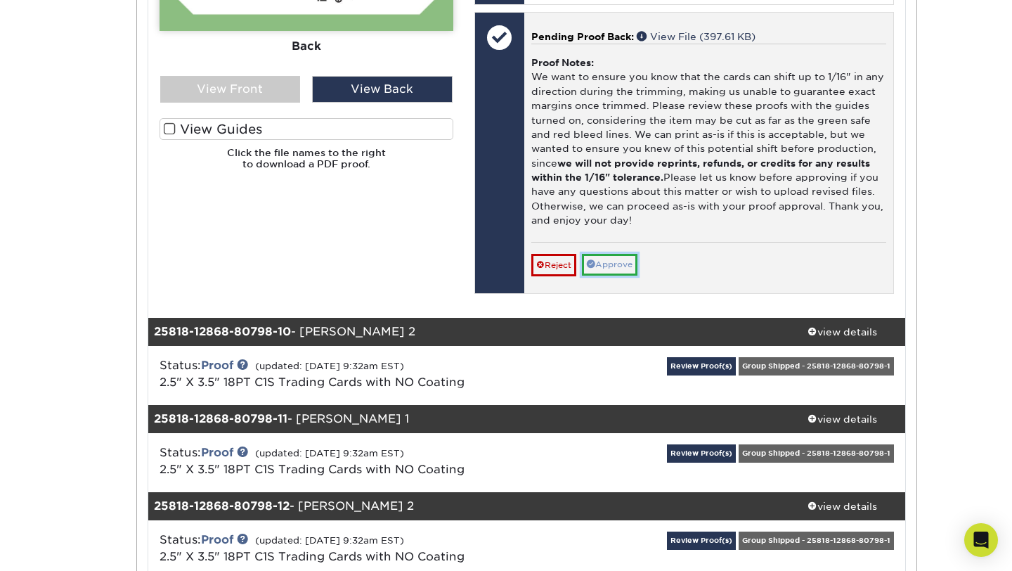
click at [606, 276] on link "Approve" at bounding box center [610, 265] width 56 height 22
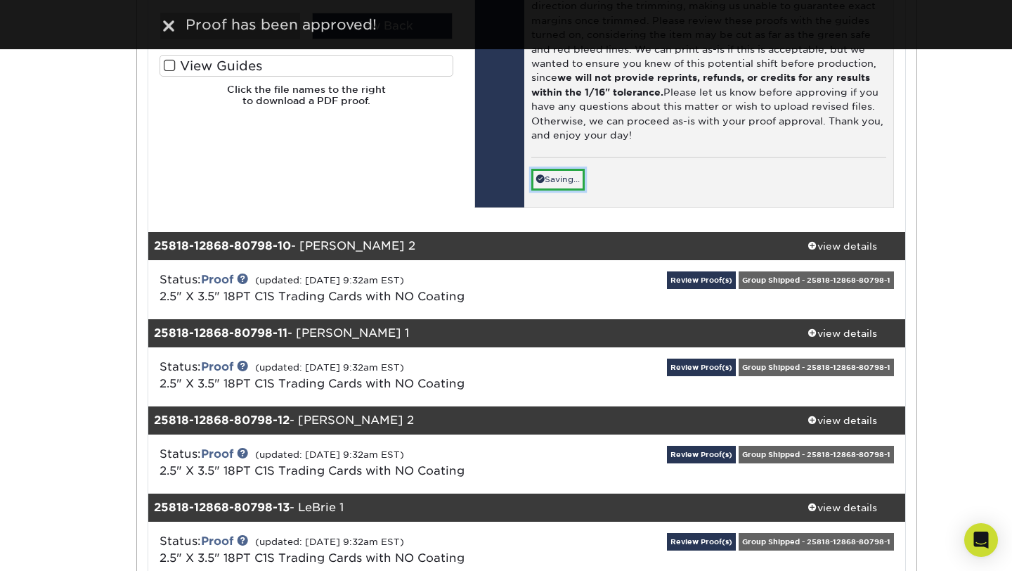
scroll to position [9520, 0]
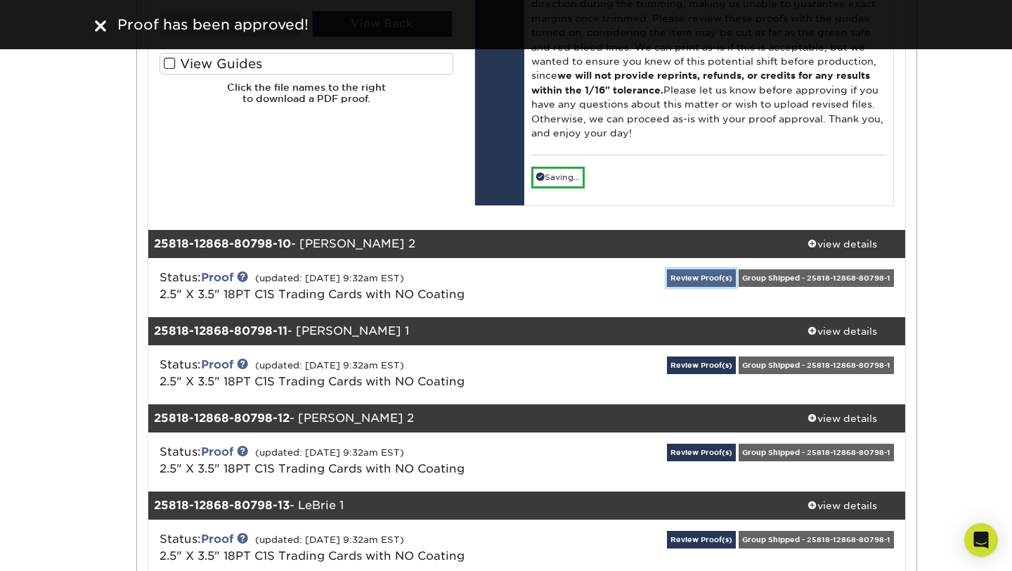
click at [701, 287] on link "Review Proof(s)" at bounding box center [701, 278] width 69 height 18
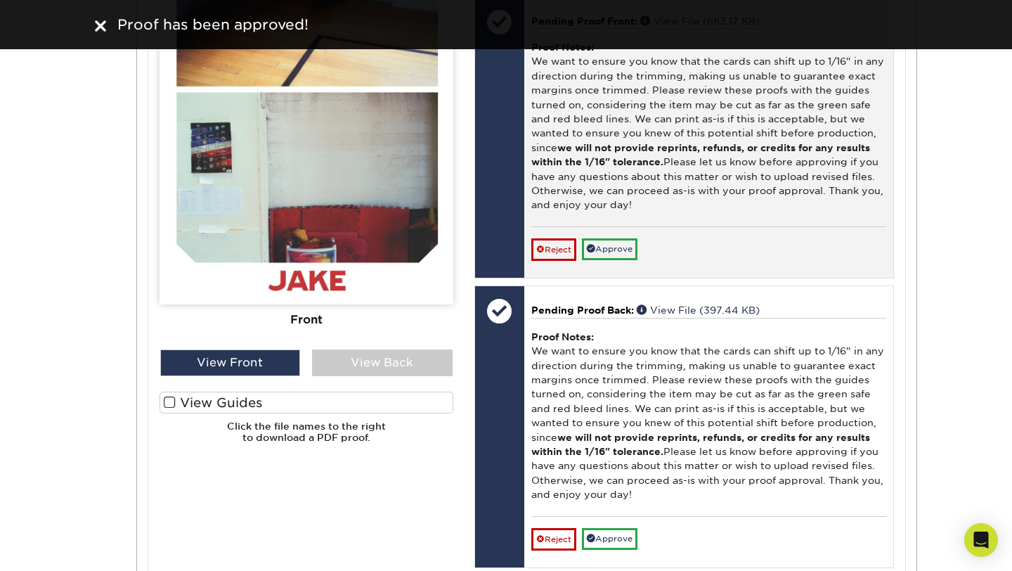
scroll to position [10197, 0]
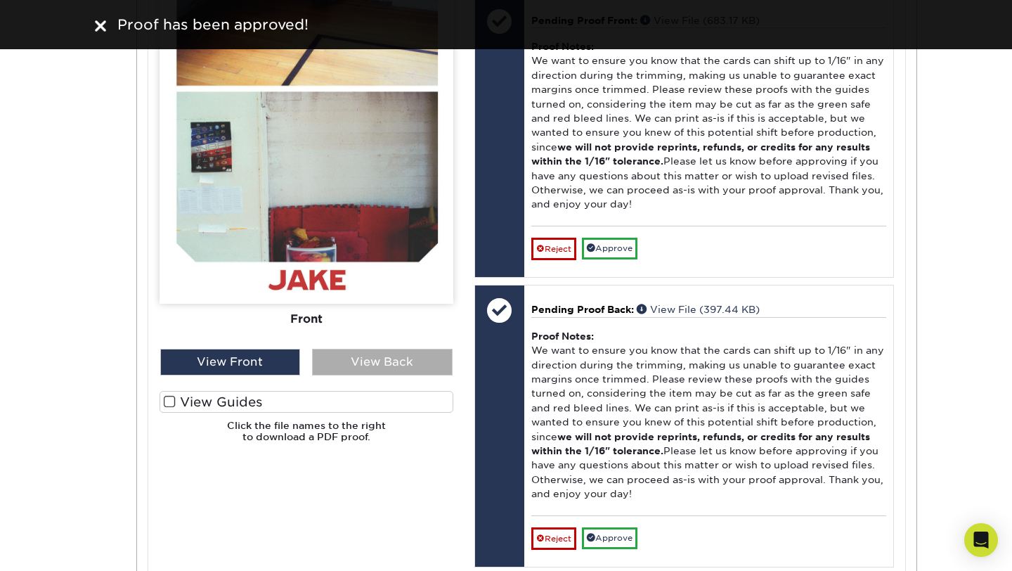
click at [405, 375] on div "View Back" at bounding box center [382, 362] width 141 height 27
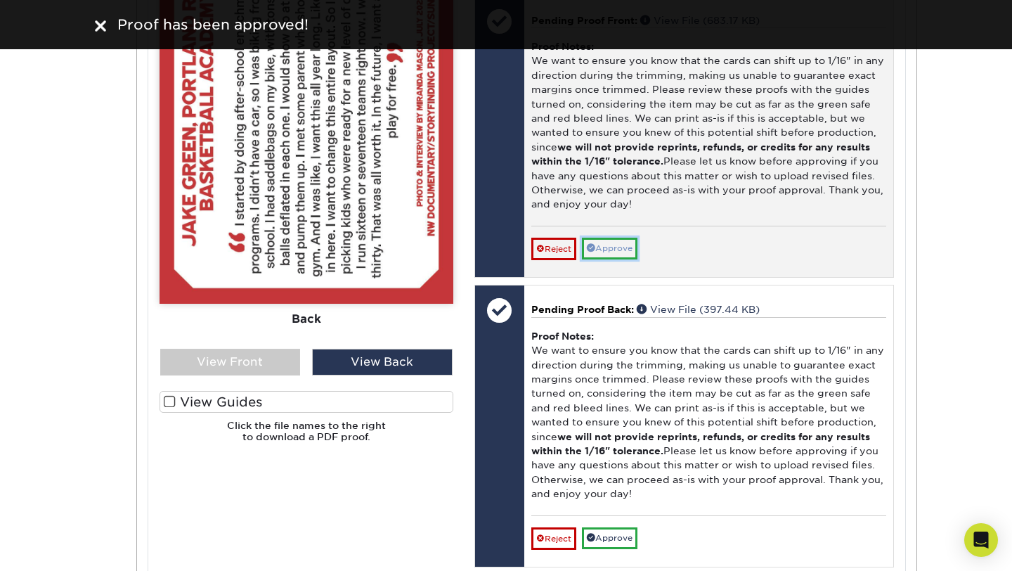
click at [600, 259] on link "Approve" at bounding box center [610, 249] width 56 height 22
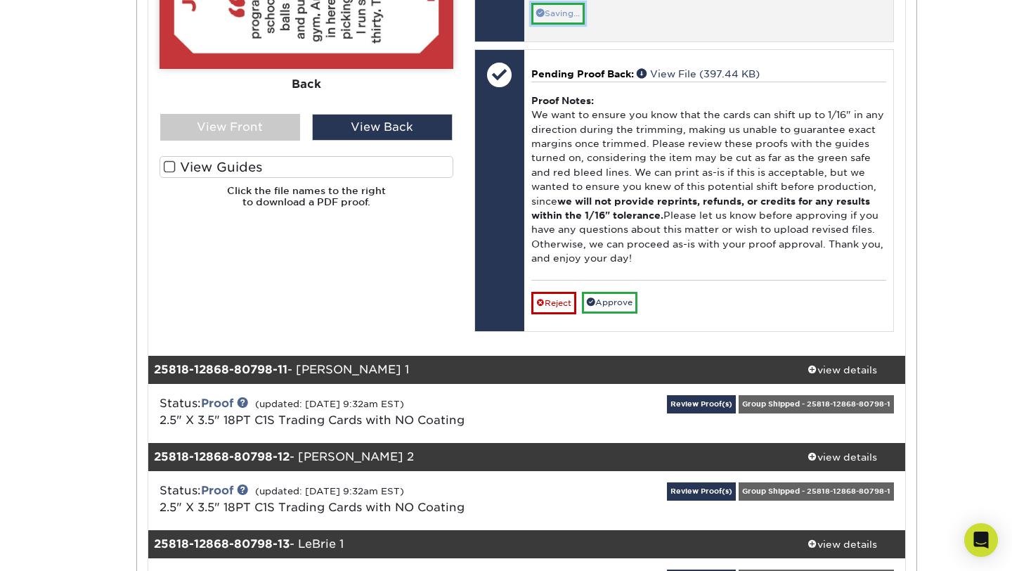
scroll to position [10436, 0]
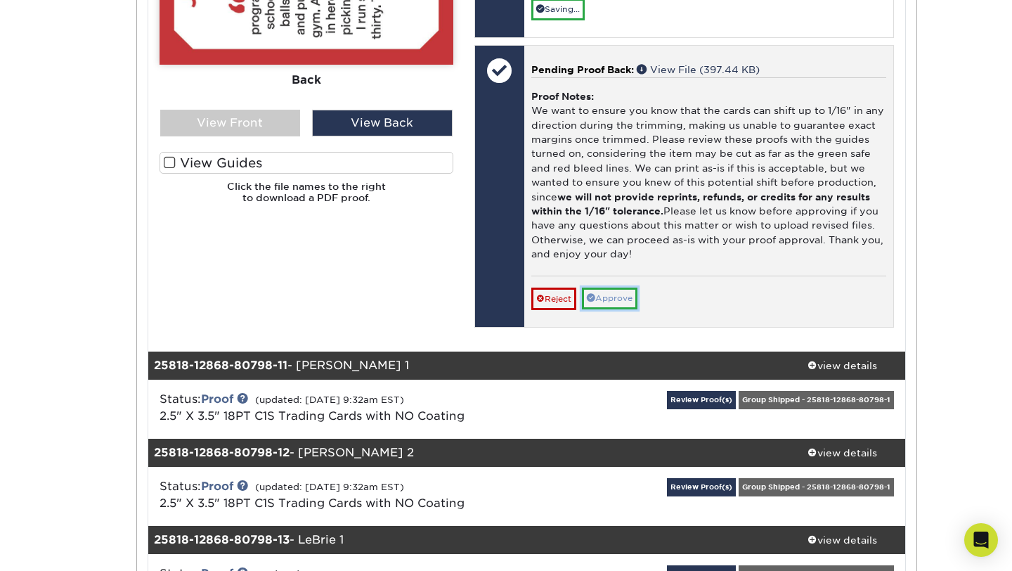
click at [607, 309] on link "Approve" at bounding box center [610, 298] width 56 height 22
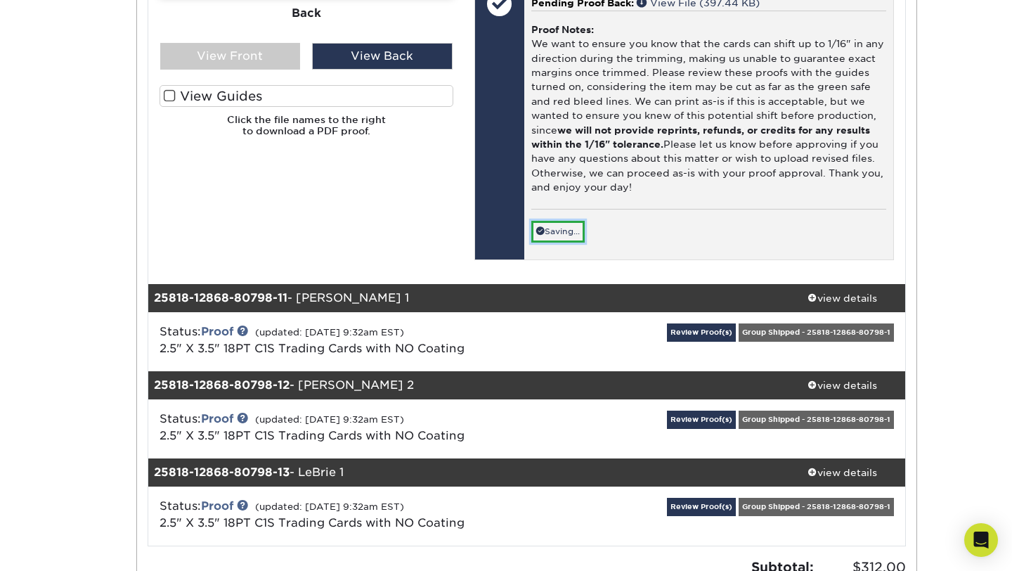
scroll to position [10591, 0]
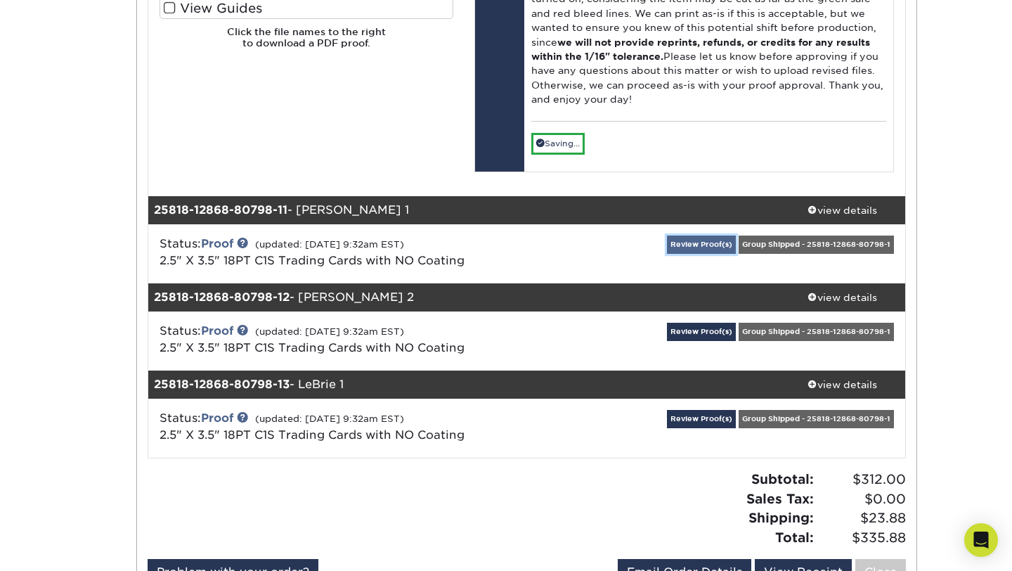
click at [702, 253] on link "Review Proof(s)" at bounding box center [701, 244] width 69 height 18
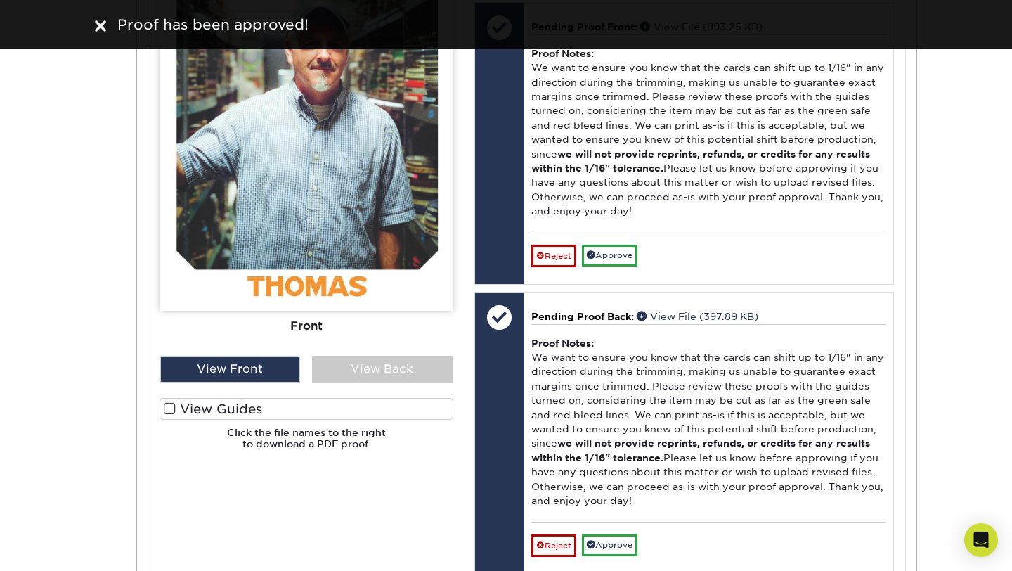
scroll to position [11207, 0]
click at [401, 382] on div "View Back" at bounding box center [382, 368] width 141 height 27
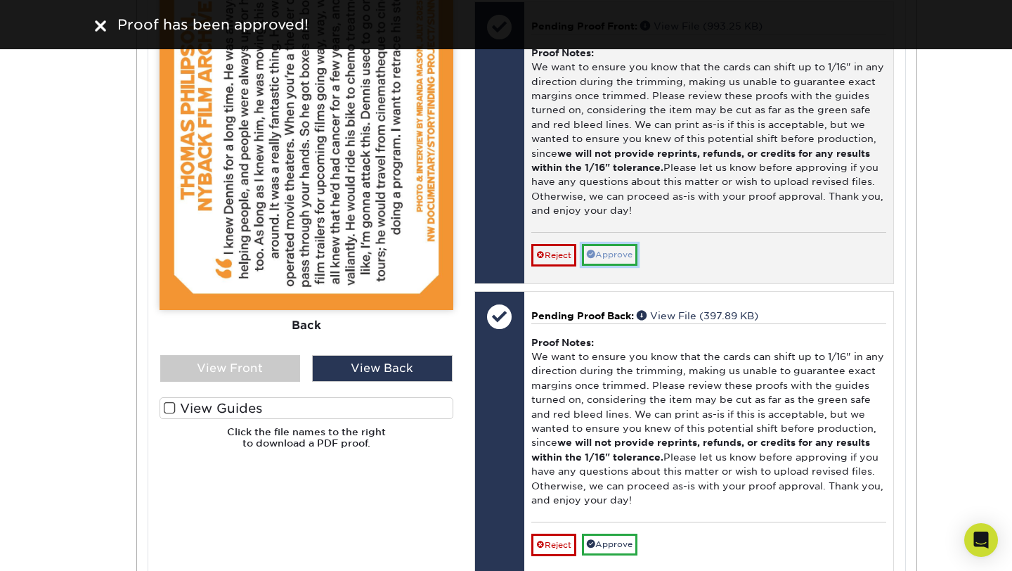
click at [616, 266] on link "Approve" at bounding box center [610, 255] width 56 height 22
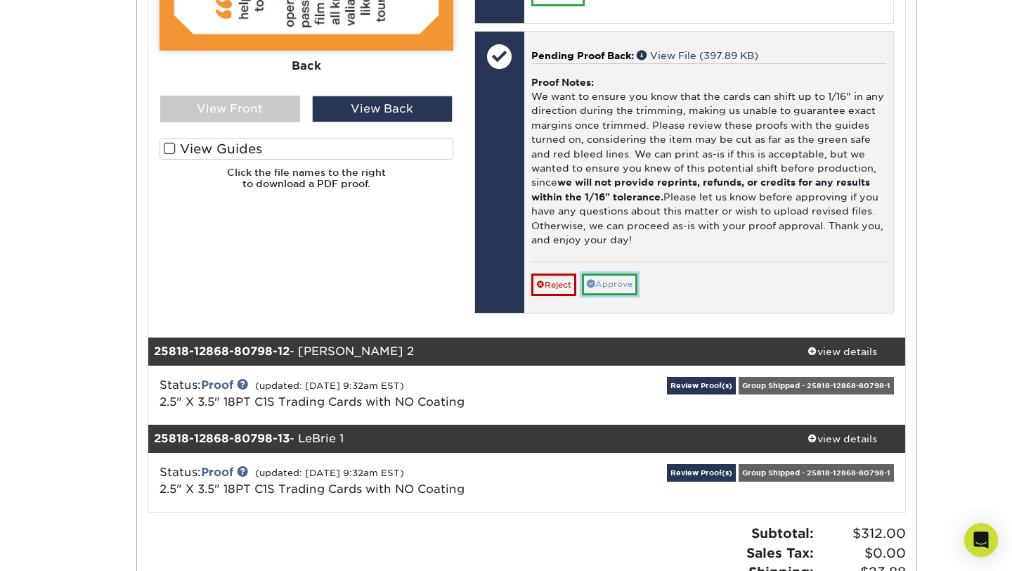
click at [616, 295] on link "Approve" at bounding box center [610, 284] width 56 height 22
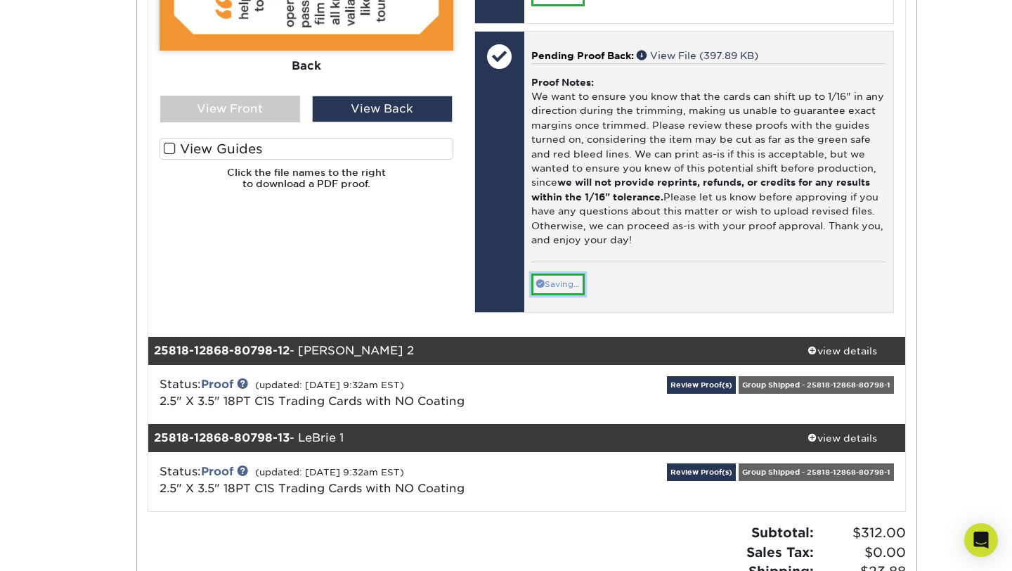
scroll to position [11609, 0]
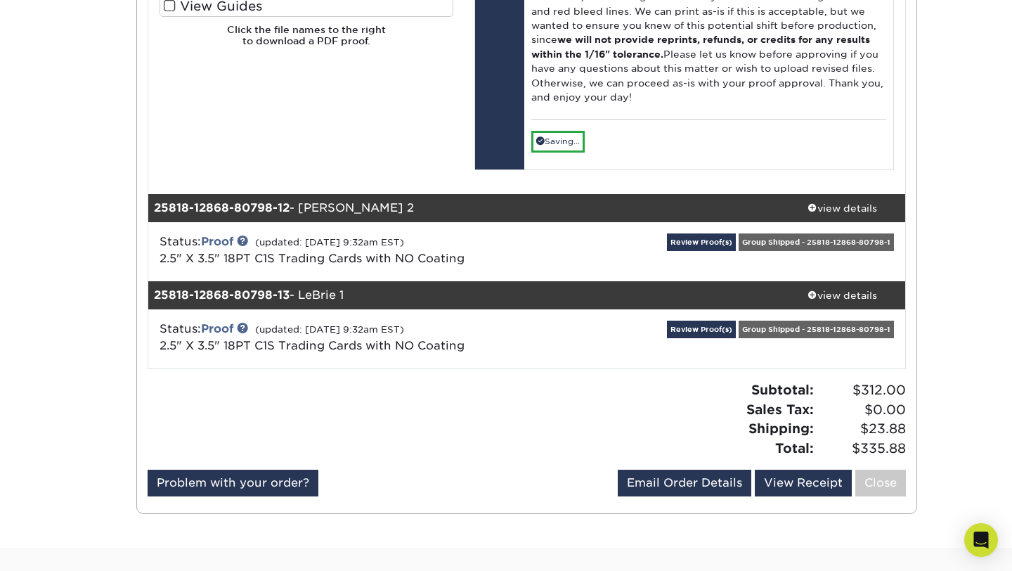
click at [693, 270] on div "Review Proof(s) Group Shipped - 25818-12868-80798-1" at bounding box center [779, 251] width 252 height 37
click at [693, 251] on link "Review Proof(s)" at bounding box center [701, 242] width 69 height 18
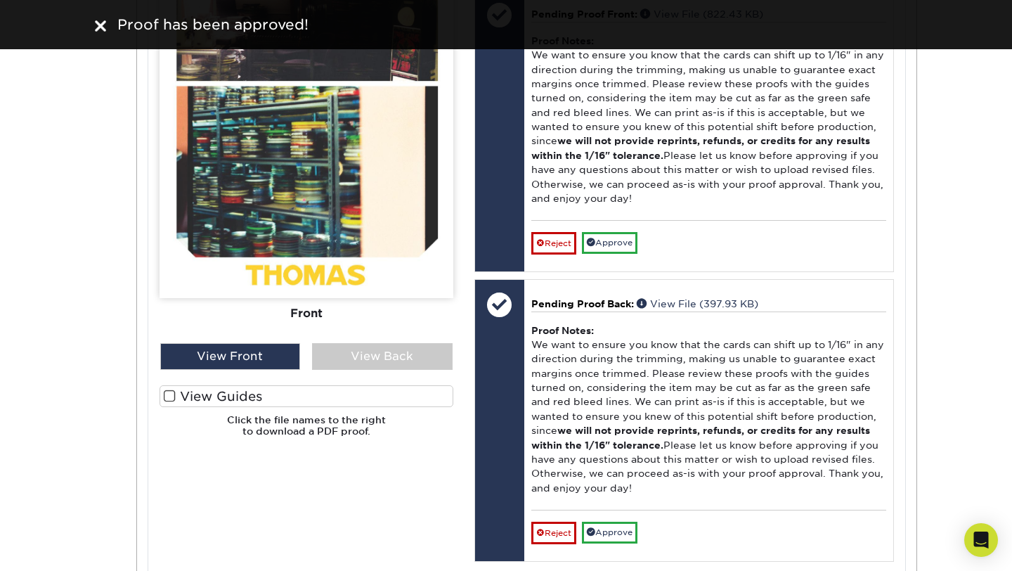
scroll to position [12238, 0]
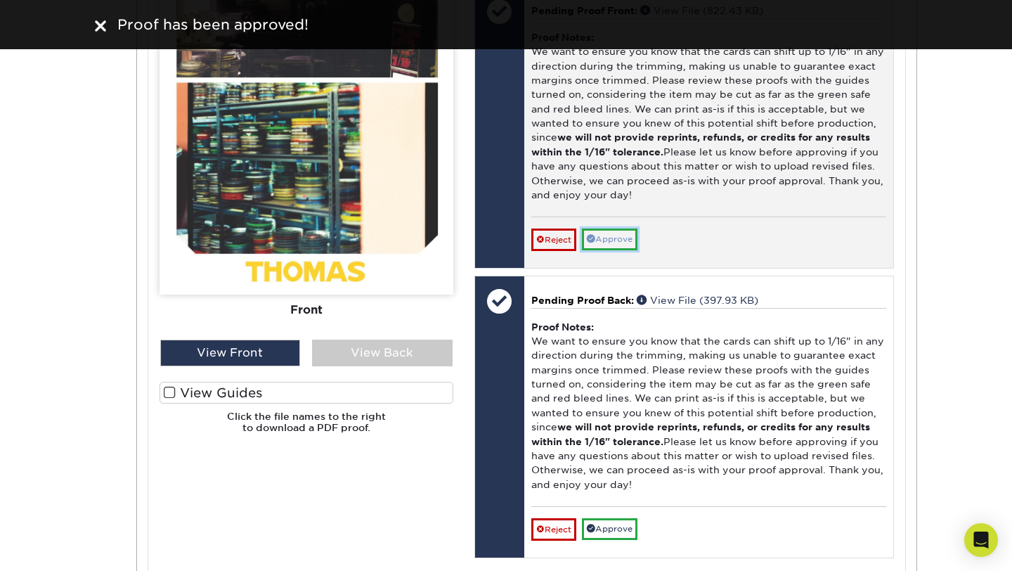
click at [628, 250] on link "Approve" at bounding box center [610, 239] width 56 height 22
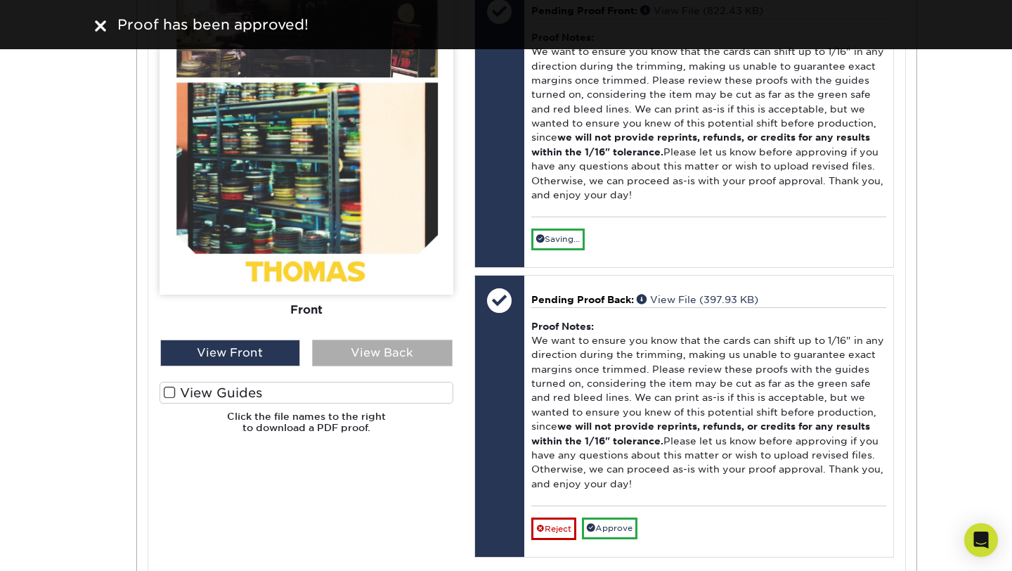
click at [413, 366] on div "View Back" at bounding box center [382, 353] width 141 height 27
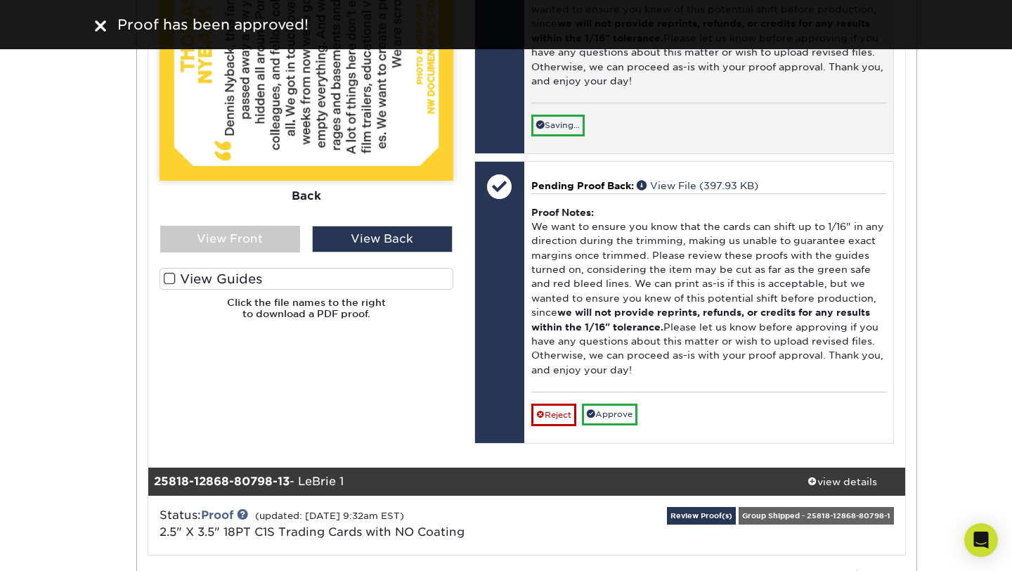
scroll to position [12511, 0]
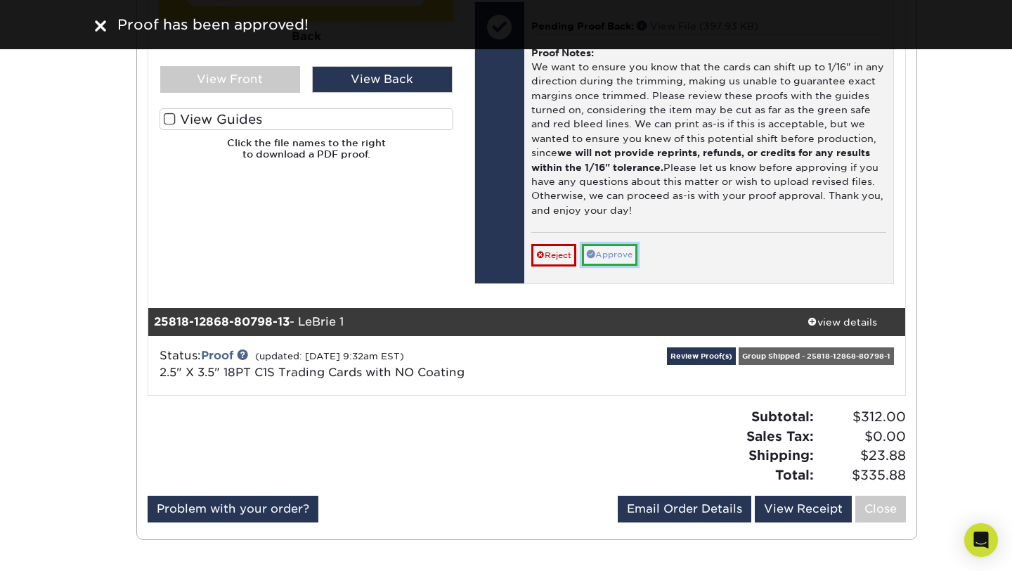
click at [608, 266] on link "Approve" at bounding box center [610, 255] width 56 height 22
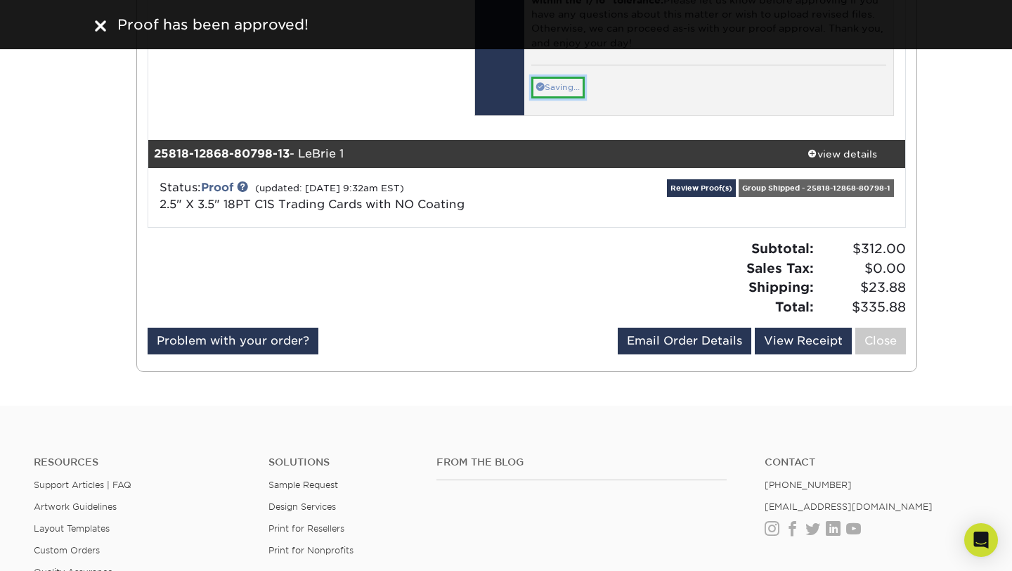
scroll to position [12679, 0]
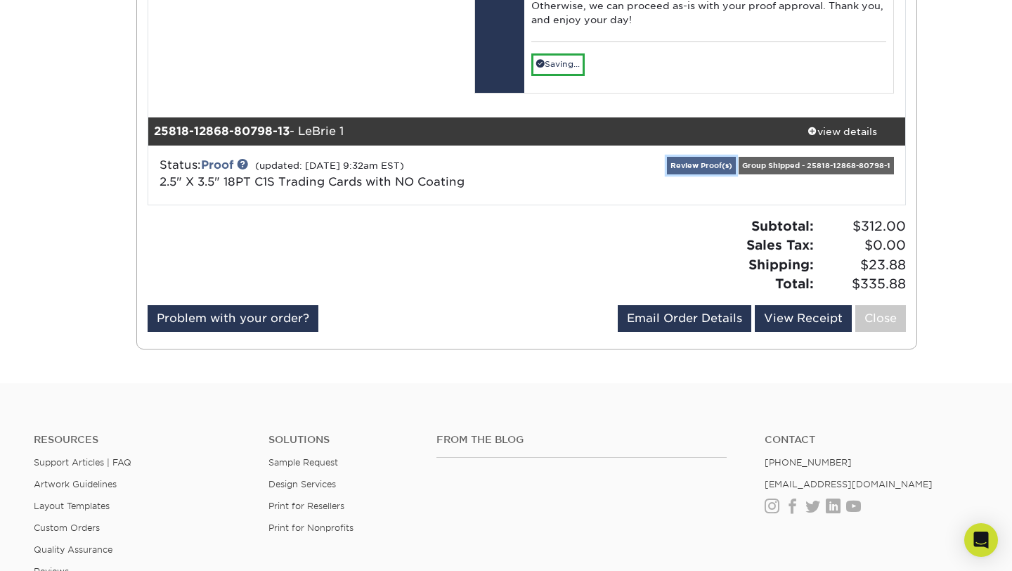
click at [690, 174] on link "Review Proof(s)" at bounding box center [701, 166] width 69 height 18
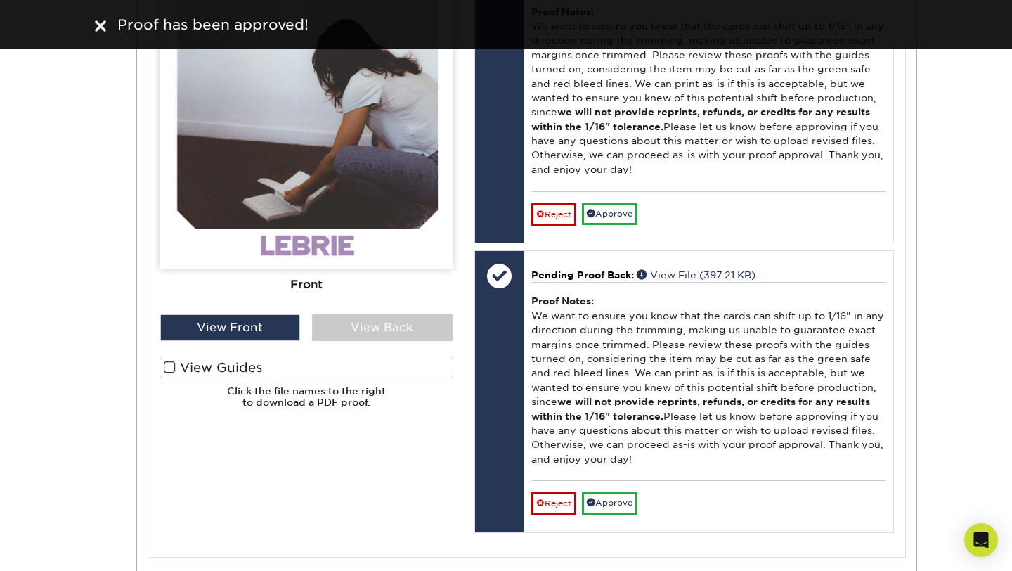
scroll to position [13282, 0]
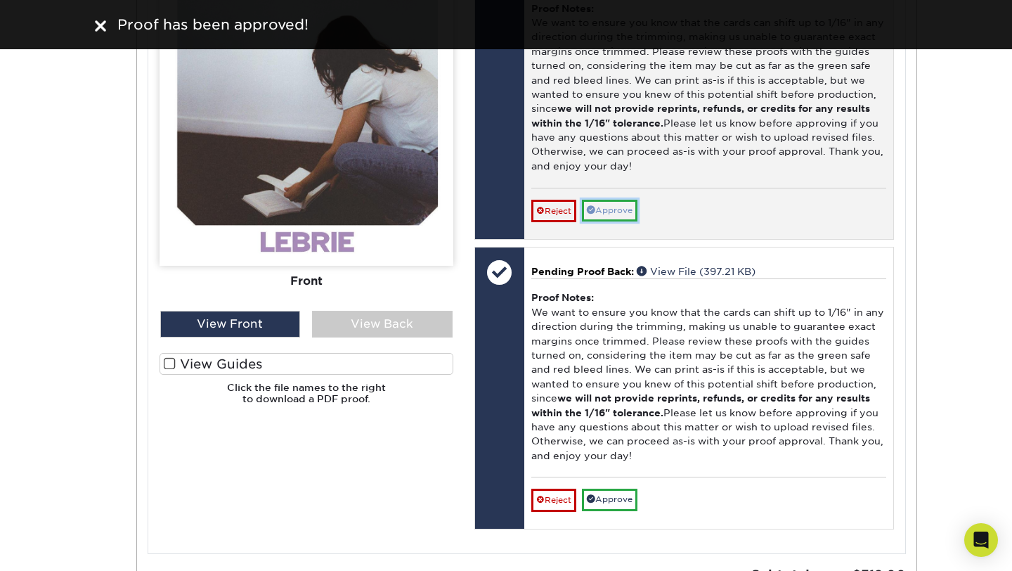
click at [619, 221] on link "Approve" at bounding box center [610, 211] width 56 height 22
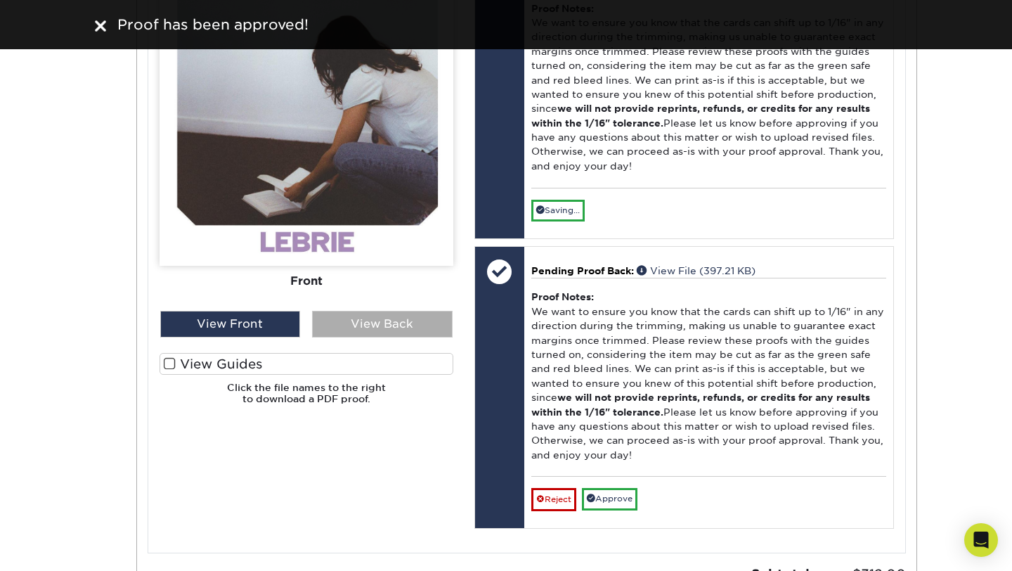
click at [417, 337] on div "View Back" at bounding box center [382, 324] width 141 height 27
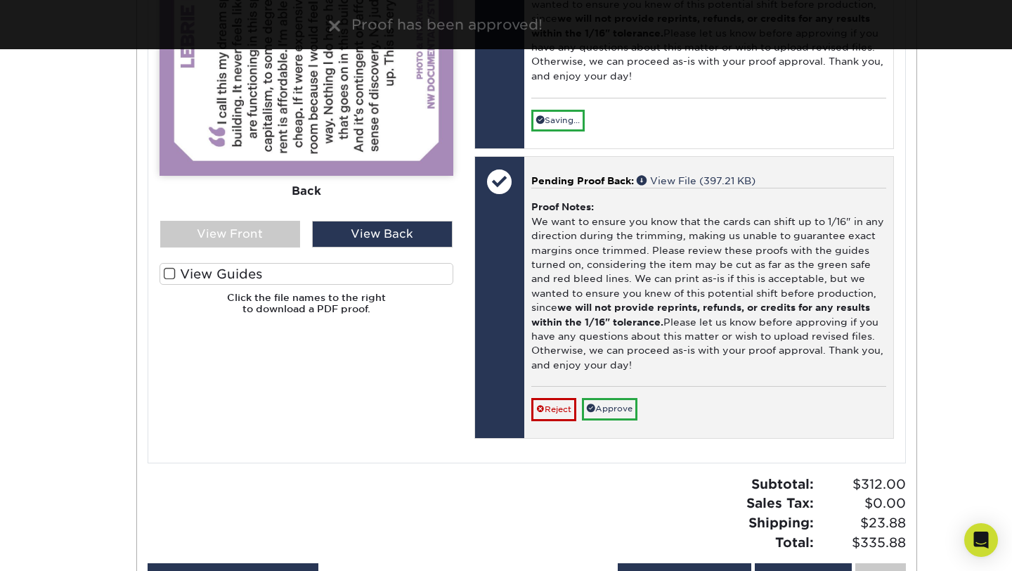
scroll to position [13478, 0]
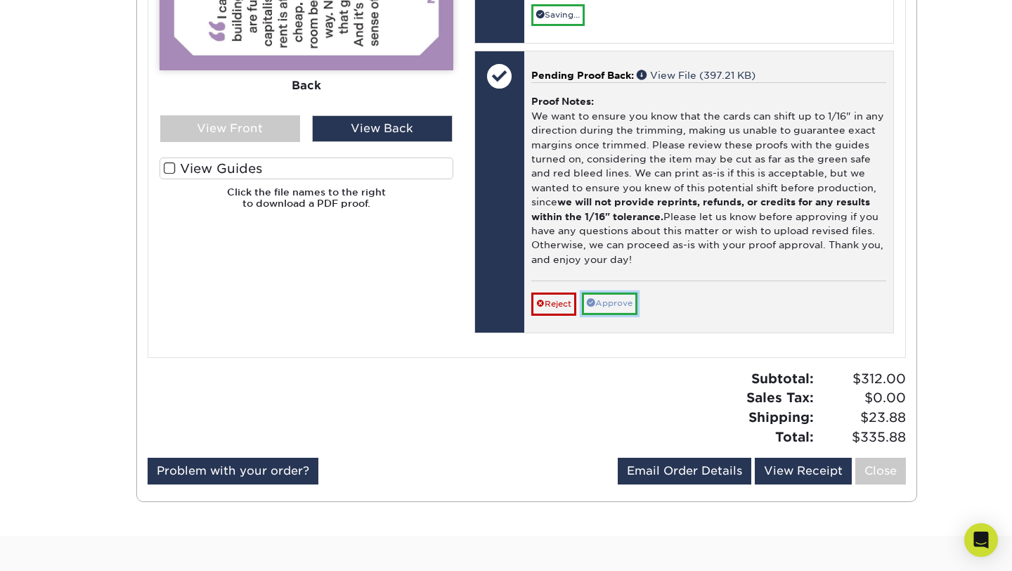
click at [622, 314] on link "Approve" at bounding box center [610, 303] width 56 height 22
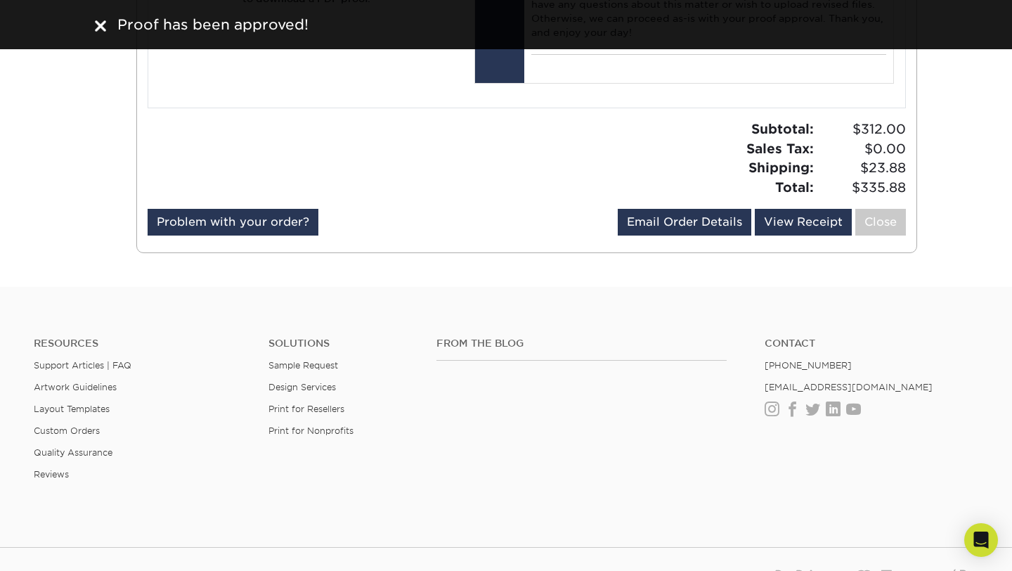
scroll to position [13683, 0]
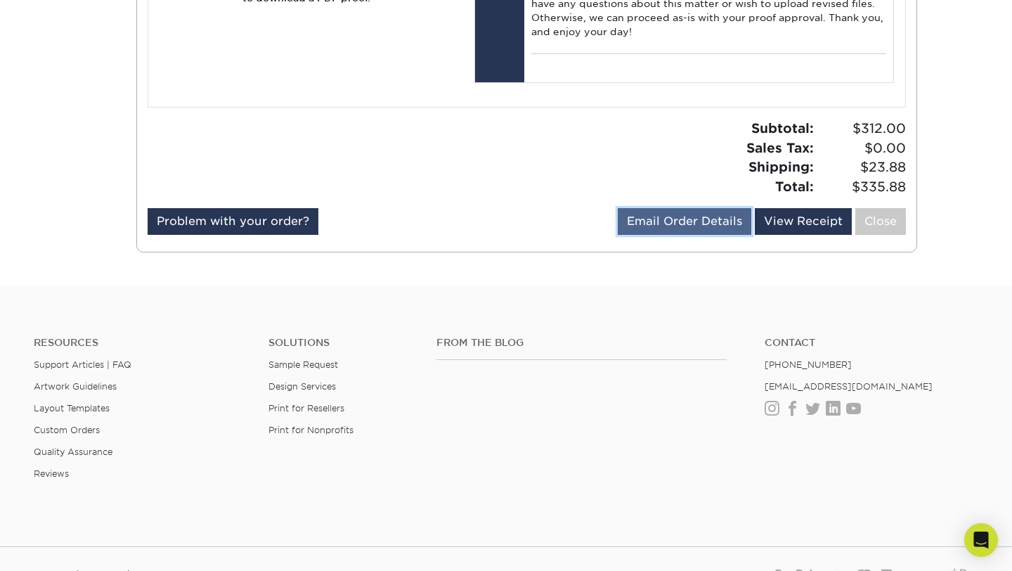
click at [675, 235] on link "Email Order Details" at bounding box center [685, 221] width 134 height 27
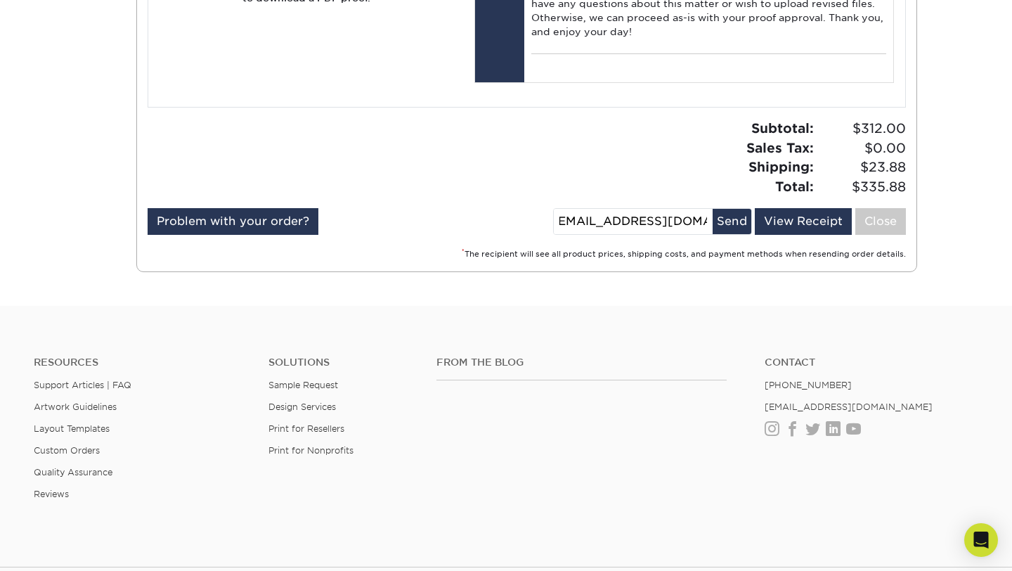
scroll to position [0, 0]
drag, startPoint x: 709, startPoint y: 398, endPoint x: 564, endPoint y: 399, distance: 144.1
click at [564, 234] on input "[EMAIL_ADDRESS][DOMAIN_NAME]" at bounding box center [633, 221] width 159 height 25
type input "[DOMAIN_NAME]"
drag, startPoint x: 635, startPoint y: 397, endPoint x: 548, endPoint y: 396, distance: 87.2
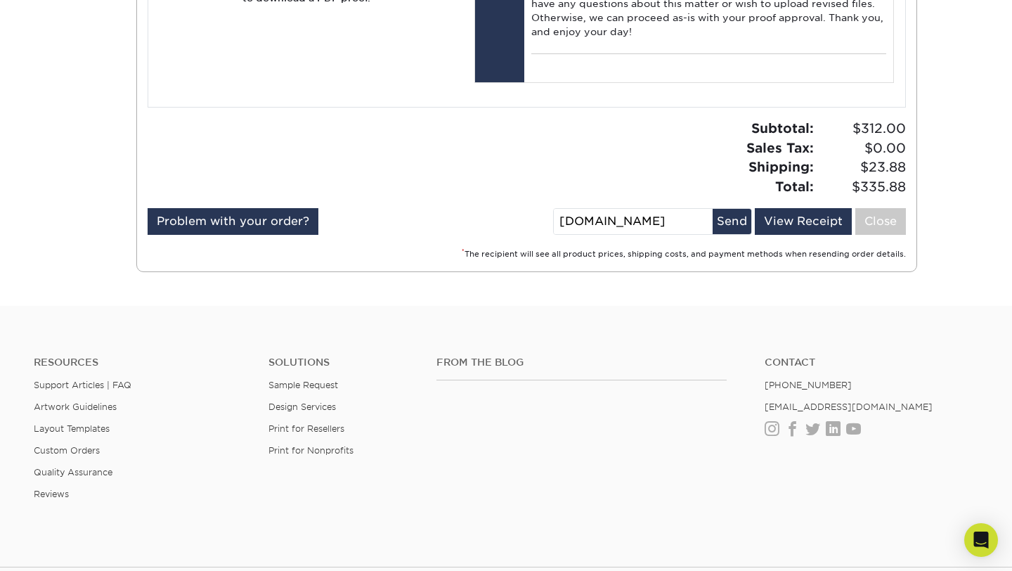
click at [548, 240] on div "Problem with your order? Email Order Details [DOMAIN_NAME] Send View Receipt Cl…" at bounding box center [527, 224] width 759 height 32
type input "[PERSON_NAME][EMAIL_ADDRESS][DOMAIN_NAME]"
click at [723, 196] on div "Subtotal: $312.00 Sales Tax: $0.00 Shipping: $23.88 Total: $335.88" at bounding box center [721, 157] width 390 height 77
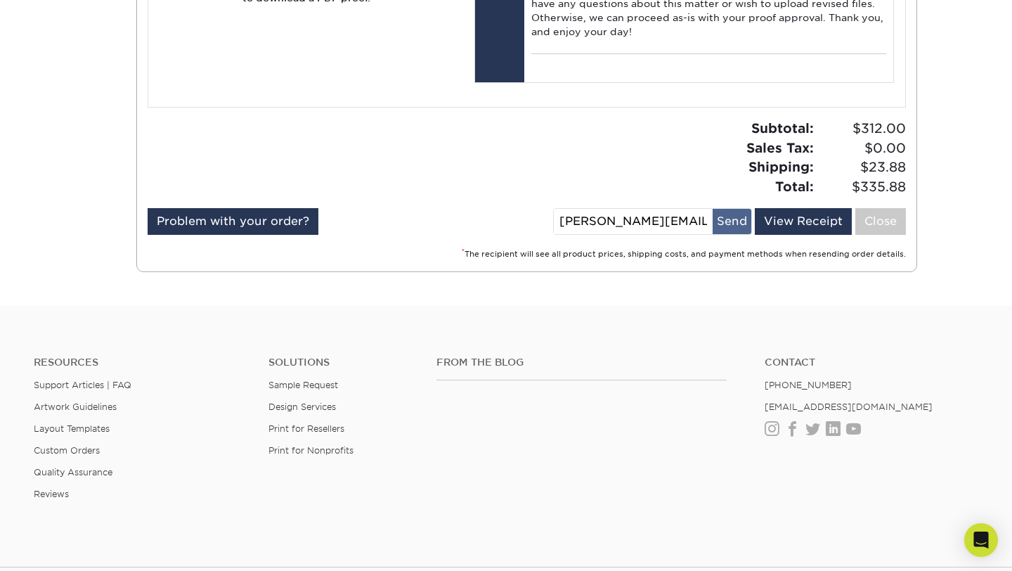
click at [734, 234] on button "Send" at bounding box center [732, 221] width 39 height 25
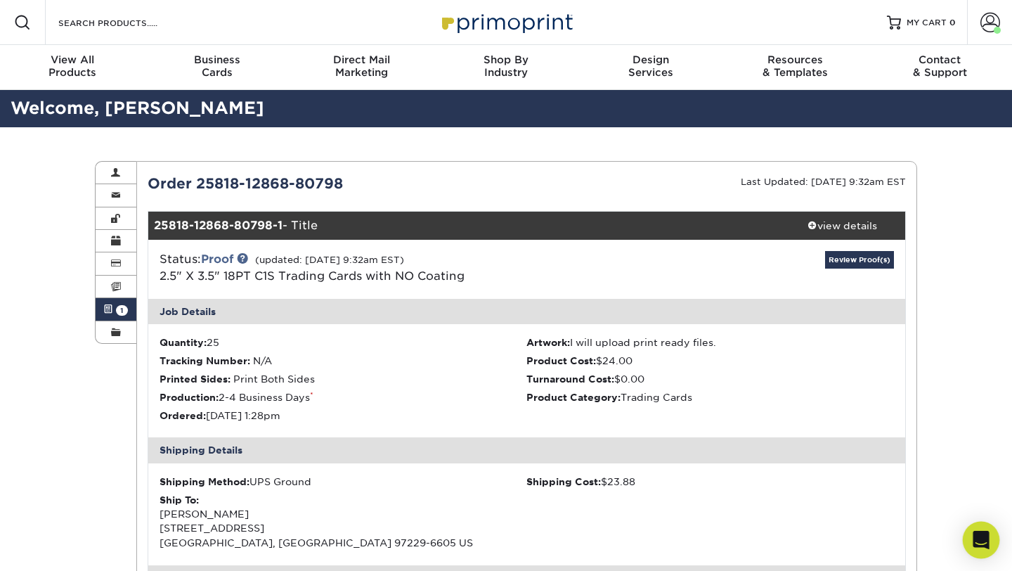
click at [978, 516] on icon "Open Intercom Messenger" at bounding box center [981, 540] width 16 height 18
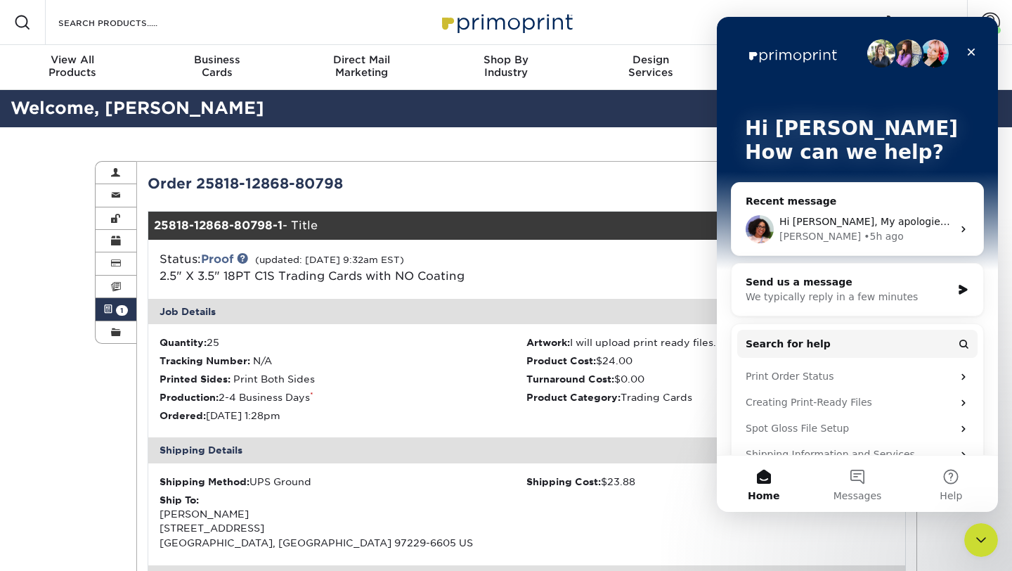
click at [858, 228] on div "Hi [PERSON_NAME], My apologies, it appears that set 1 was stuck in "wating for …" at bounding box center [866, 229] width 173 height 30
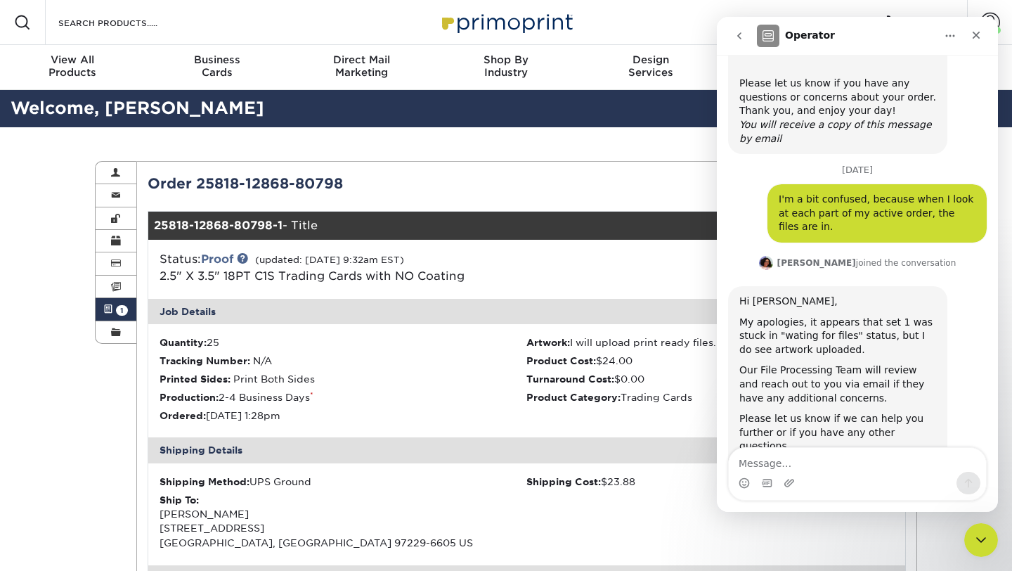
scroll to position [446, 0]
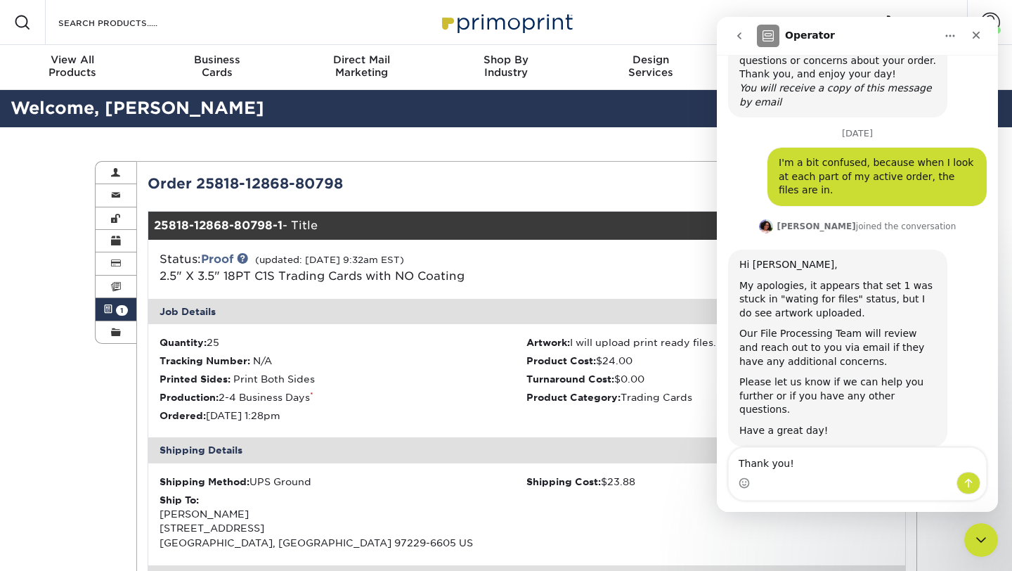
type textarea "Thank you!"
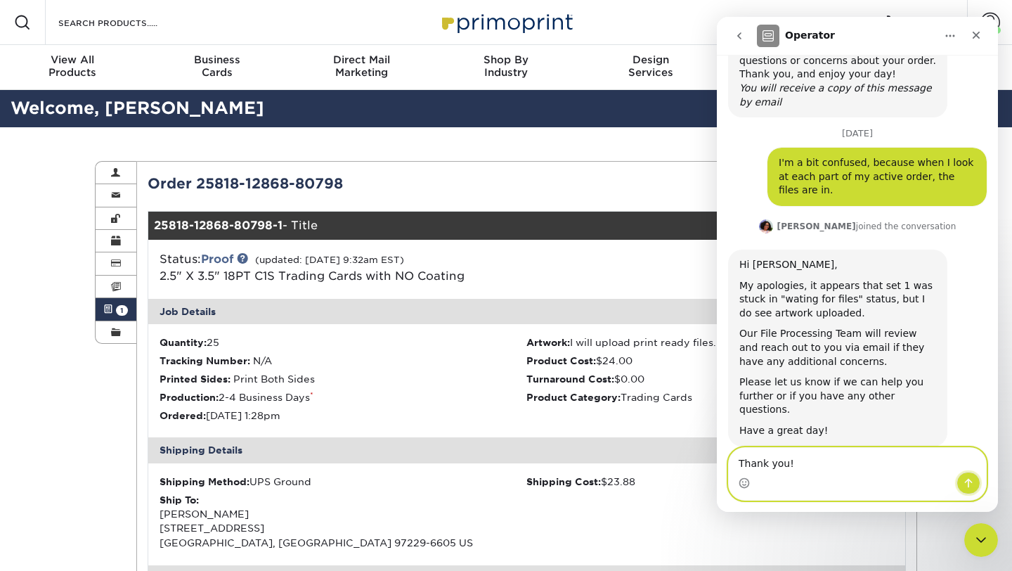
click at [969, 486] on icon "Send a message…" at bounding box center [969, 483] width 8 height 9
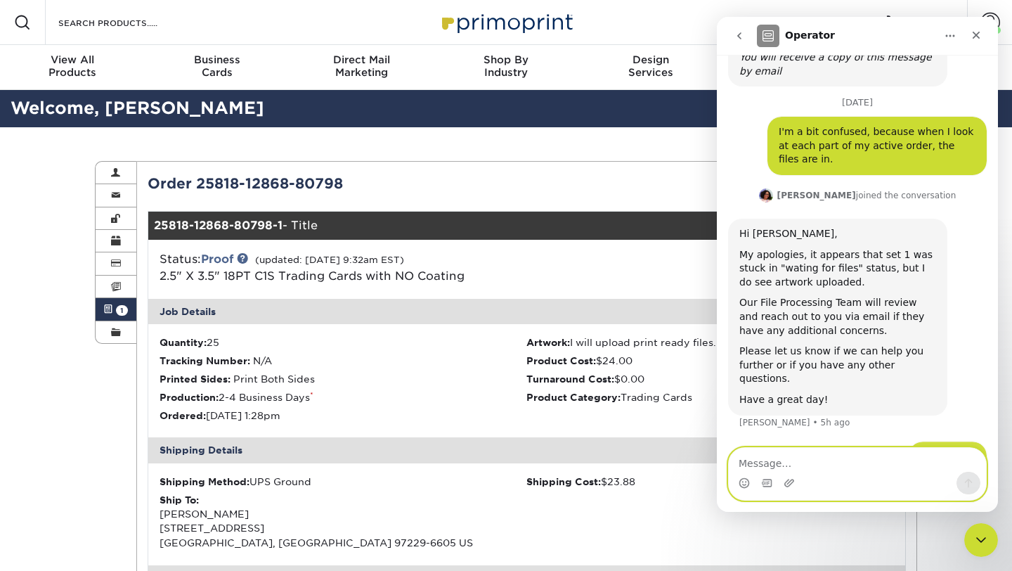
scroll to position [488, 0]
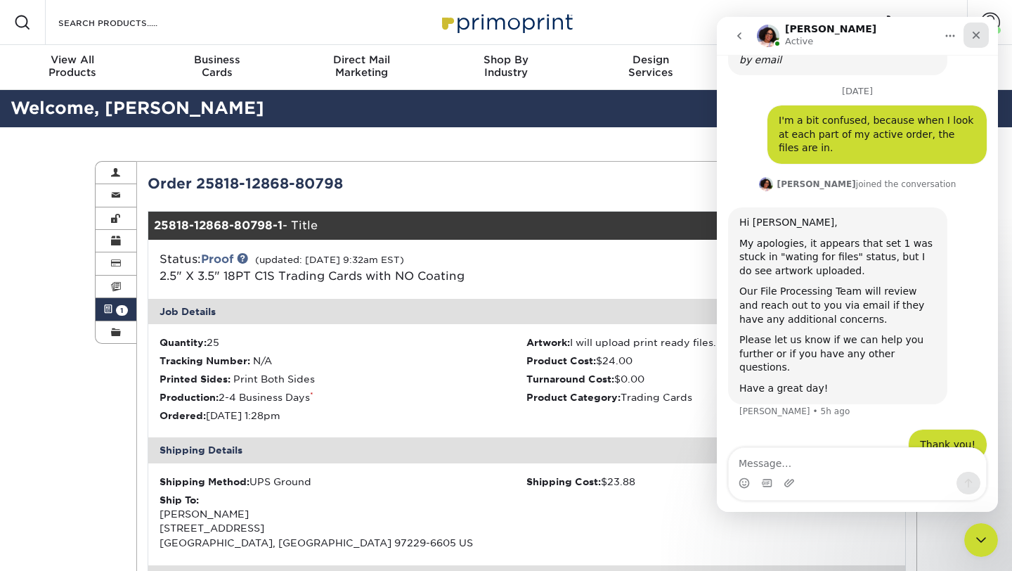
click at [981, 39] on icon "Close" at bounding box center [976, 35] width 11 height 11
